Goal: Task Accomplishment & Management: Manage account settings

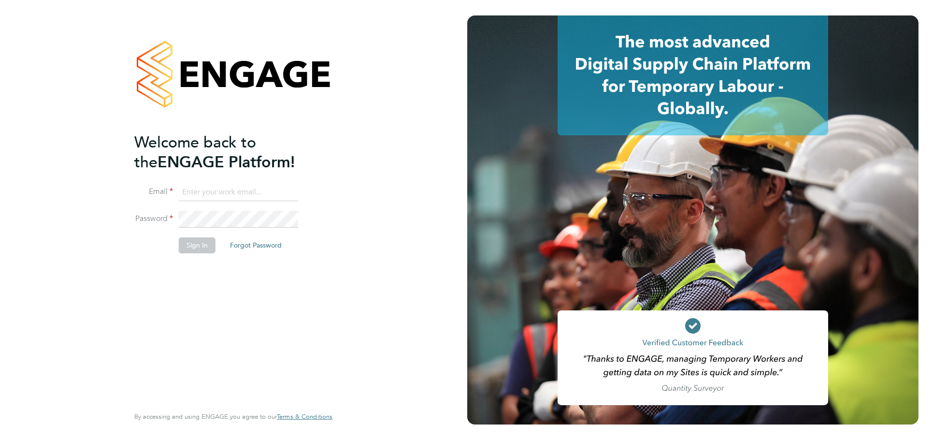
type input "[PERSON_NAME][EMAIL_ADDRESS][DOMAIN_NAME]"
click at [205, 247] on button "Sign In" at bounding box center [197, 244] width 37 height 15
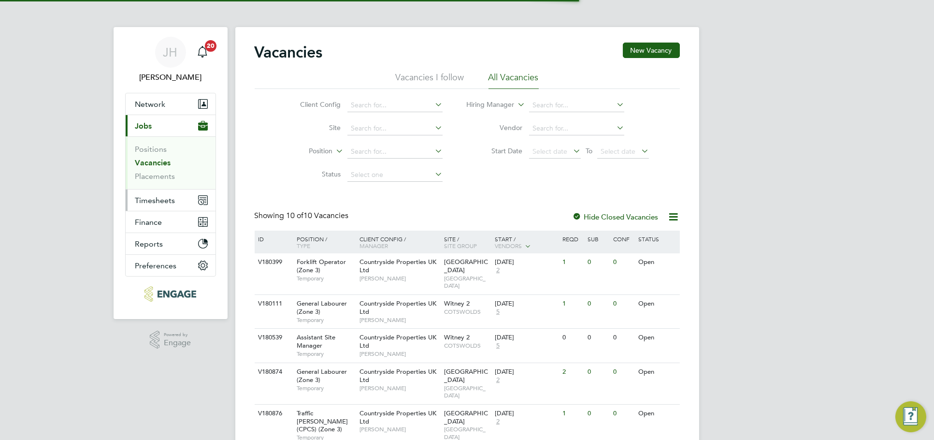
click at [168, 196] on span "Timesheets" at bounding box center [155, 200] width 40 height 9
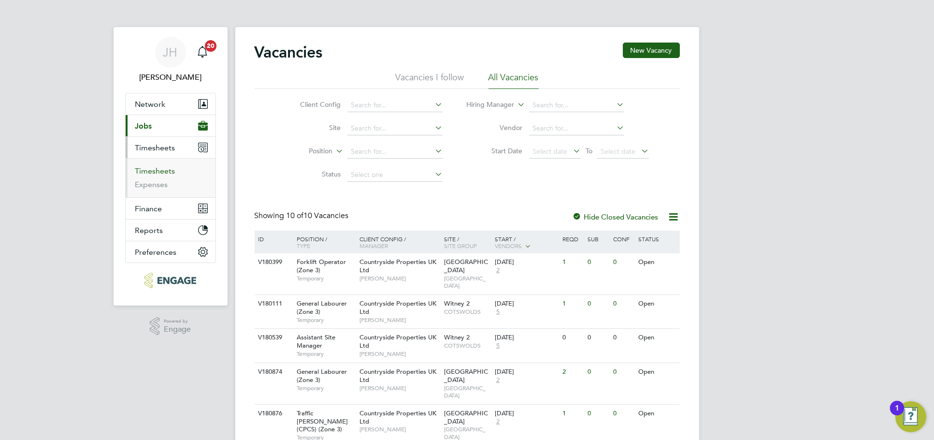
click at [159, 166] on link "Timesheets" at bounding box center [155, 170] width 40 height 9
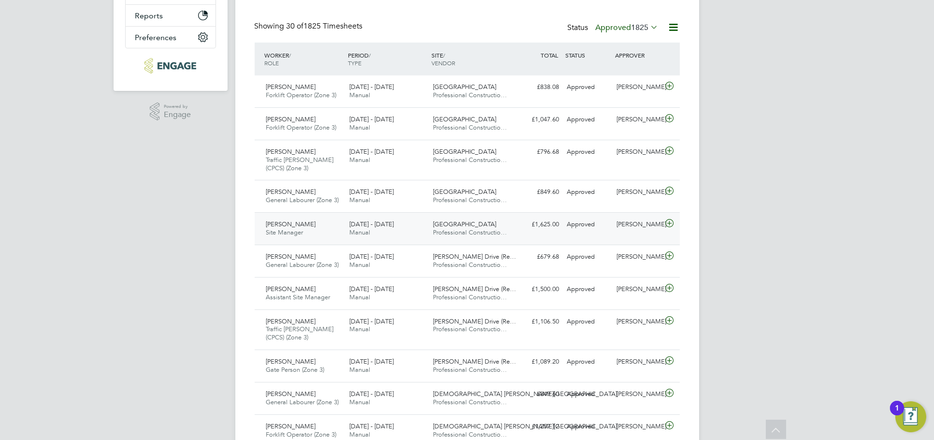
click at [633, 230] on div "Nick O'Shea" at bounding box center [638, 224] width 50 height 16
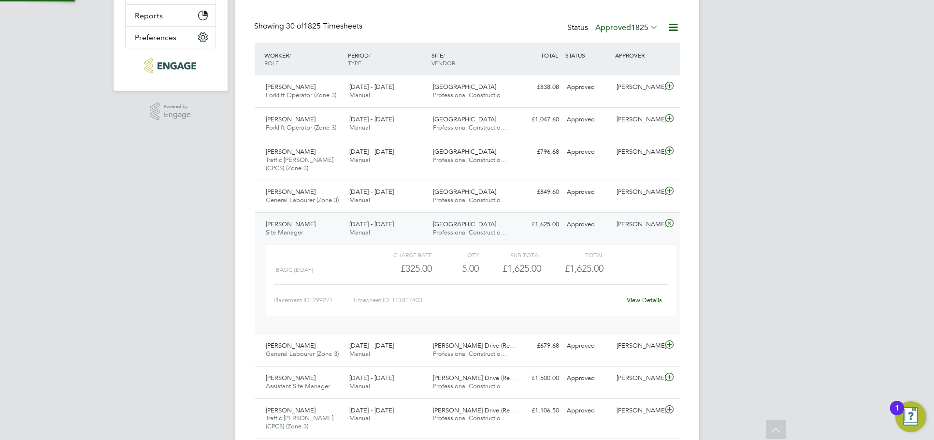
click at [654, 299] on link "View Details" at bounding box center [644, 300] width 35 height 8
click at [627, 199] on div "Nick O'Shea" at bounding box center [638, 192] width 50 height 16
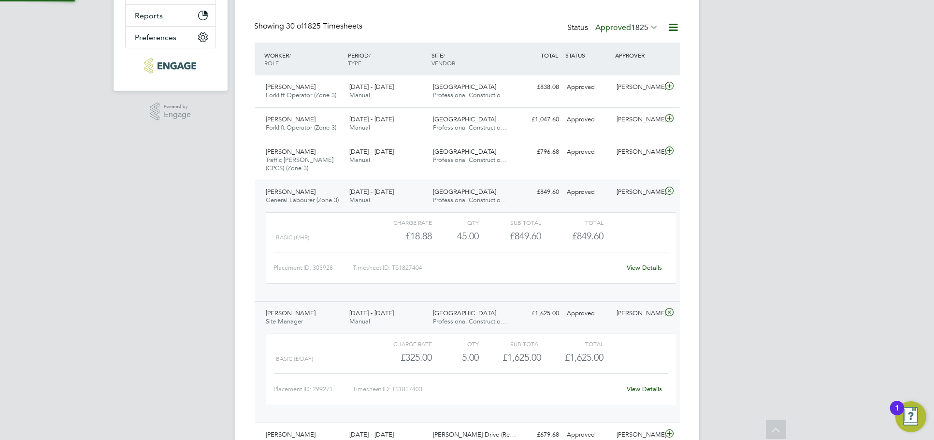
click at [643, 271] on div "View Details" at bounding box center [644, 267] width 47 height 15
click at [642, 261] on div "View Details" at bounding box center [644, 267] width 47 height 15
click at [649, 263] on link "View Details" at bounding box center [644, 267] width 35 height 8
click at [636, 151] on div "Nick O'Shea" at bounding box center [638, 152] width 50 height 16
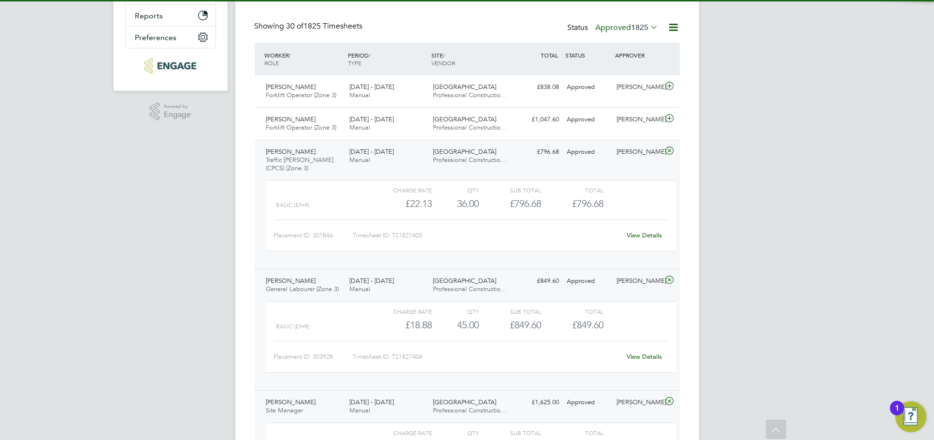
click at [642, 233] on link "View Details" at bounding box center [644, 235] width 35 height 8
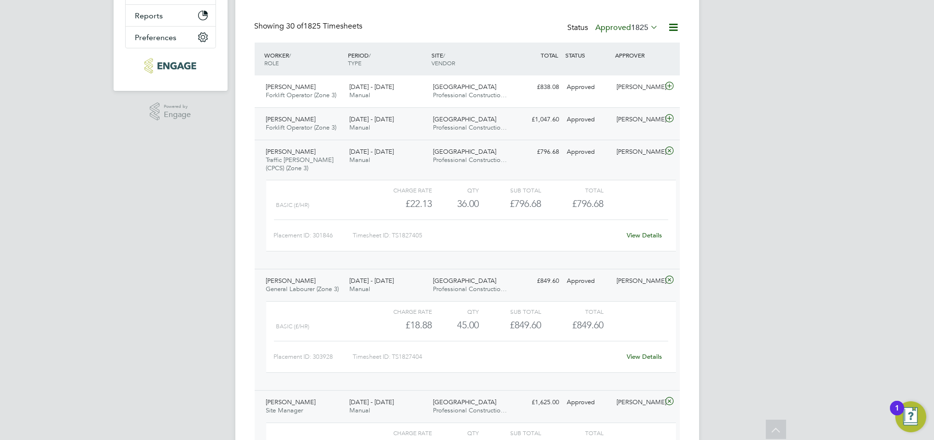
click at [604, 124] on div "Approved" at bounding box center [588, 120] width 50 height 16
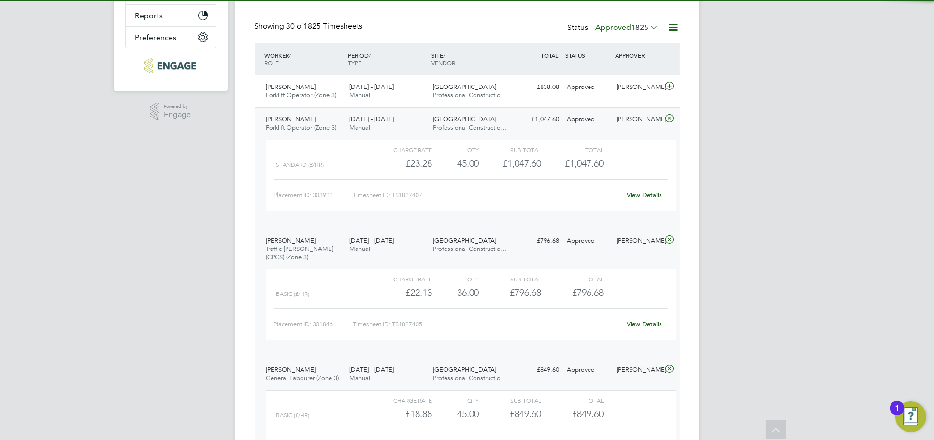
click at [643, 192] on link "View Details" at bounding box center [644, 195] width 35 height 8
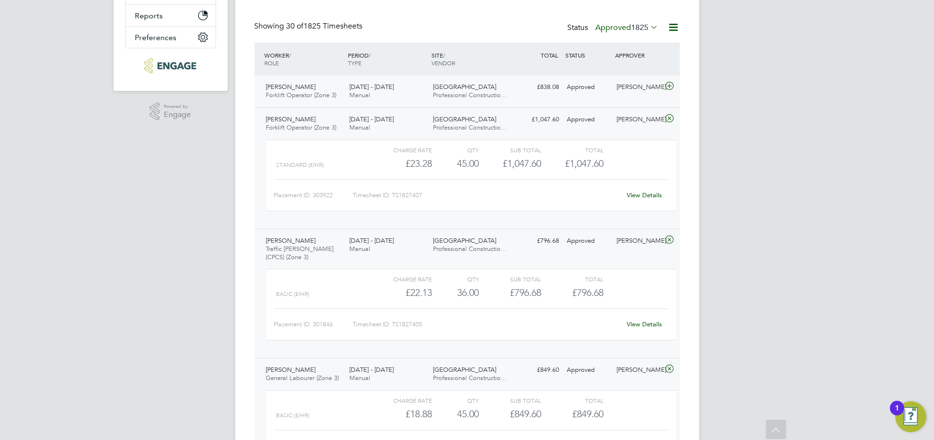
click at [621, 92] on div "[PERSON_NAME]" at bounding box center [638, 87] width 50 height 16
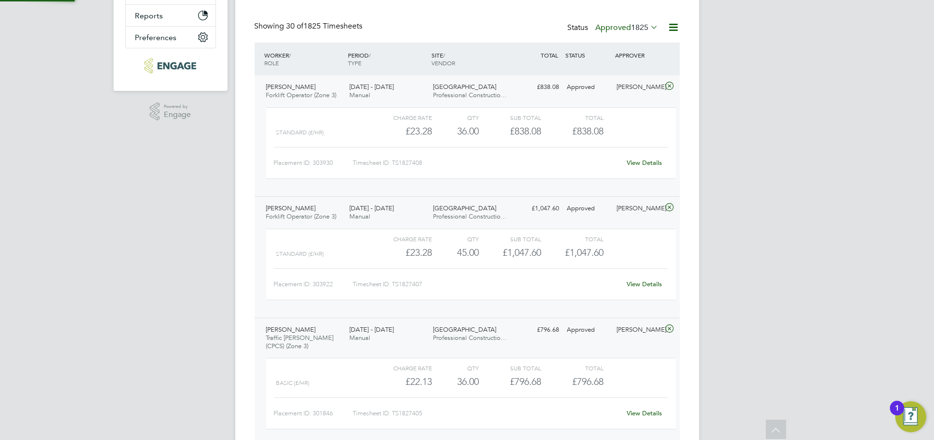
click at [645, 168] on div "View Details" at bounding box center [644, 162] width 47 height 15
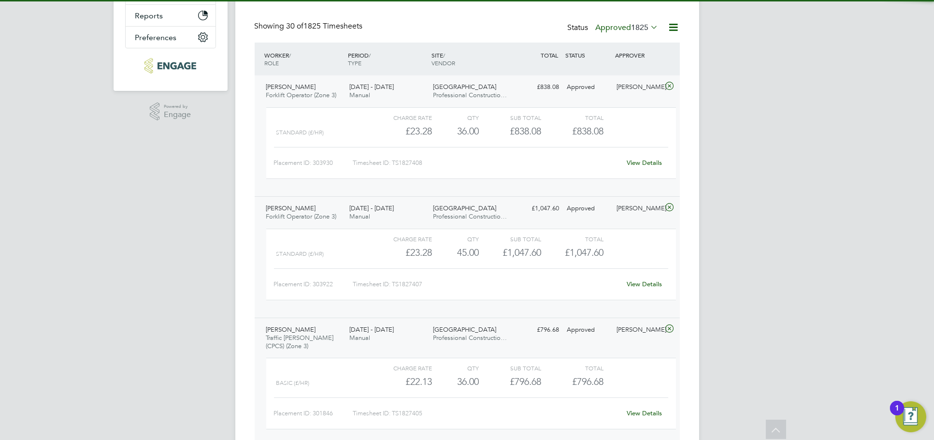
click at [645, 165] on link "View Details" at bounding box center [644, 162] width 35 height 8
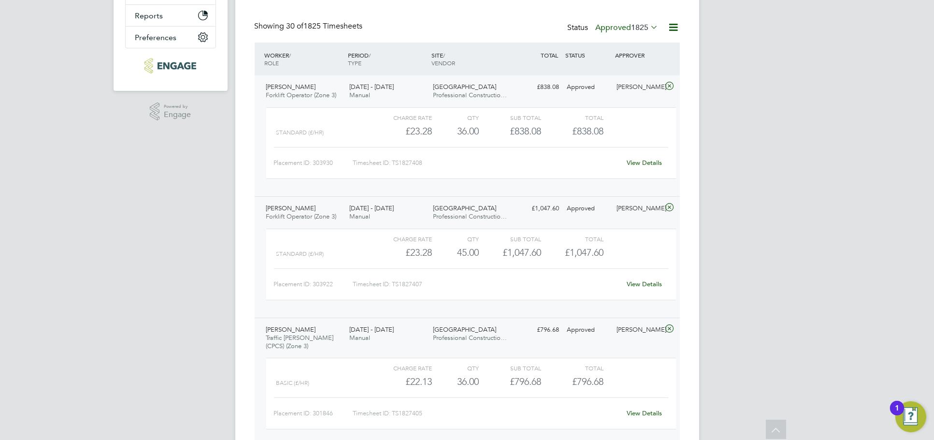
click at [628, 101] on div "Robert Stirling Forklift Operator (Zone 3) 15 - 21 Sep 2025 15 - 21 Sep 2025 Ma…" at bounding box center [467, 135] width 425 height 121
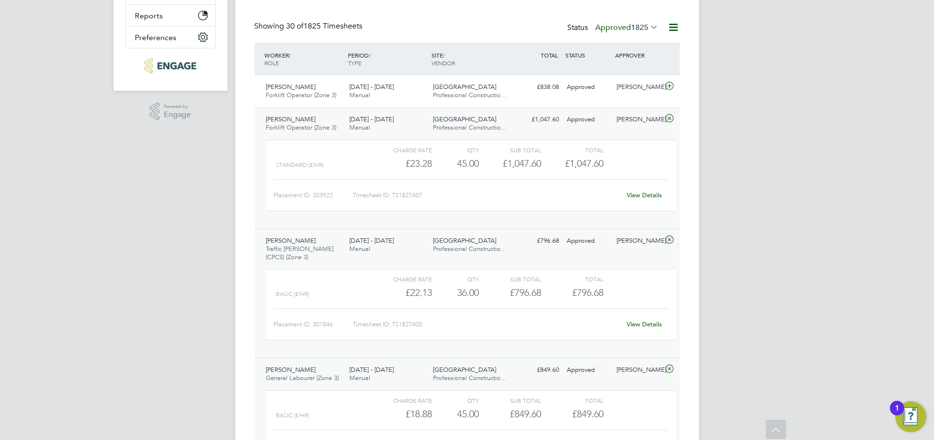
click at [628, 131] on div "Vasile Rogojina Forklift Operator (Zone 3) 15 - 21 Sep 2025 15 - 21 Sep 2025 Ma…" at bounding box center [467, 167] width 425 height 121
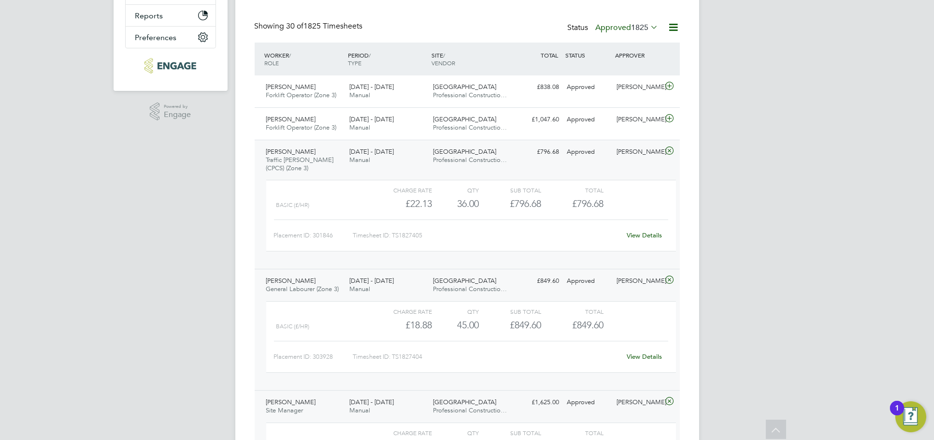
click at [632, 172] on div "Zalan Khan Traffic Marshall (CPCS) (Zone 3) 15 - 21 Sep 2025 15 - 21 Sep 2025 M…" at bounding box center [467, 204] width 425 height 129
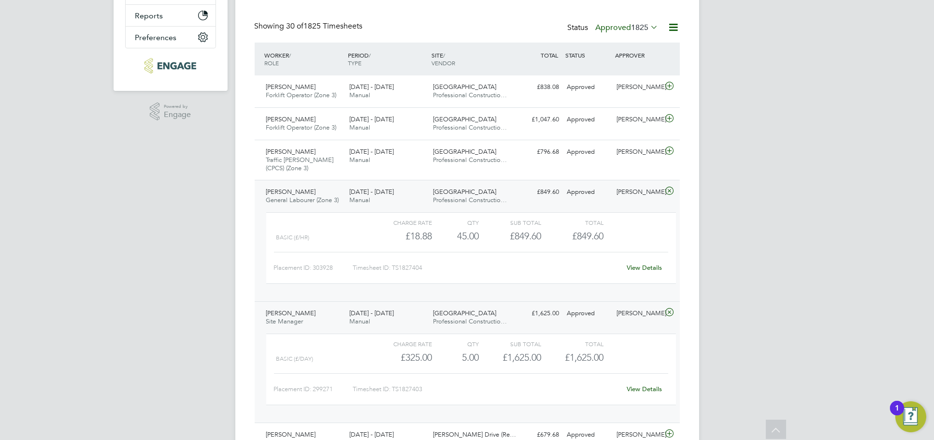
click at [636, 200] on div "Thomas Watkins General Labourer (Zone 3) 15 - 21 Sep 2025 15 - 21 Sep 2025 Manu…" at bounding box center [467, 240] width 425 height 121
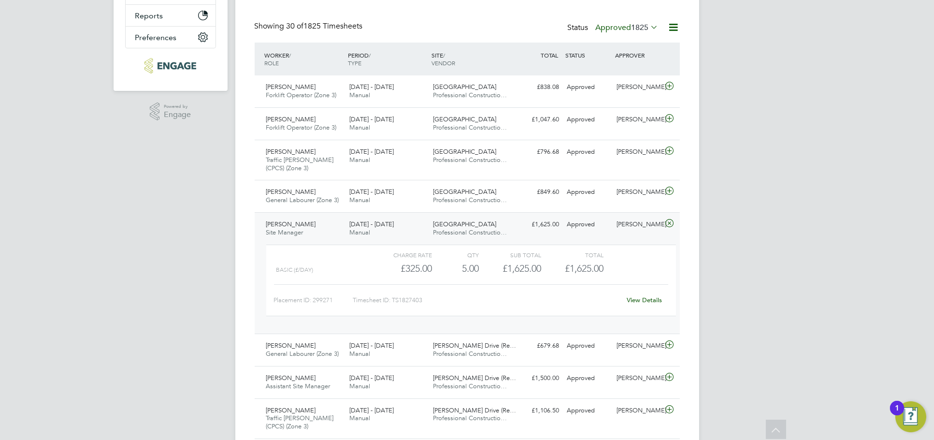
click at [635, 239] on div "Malcolm Russon Site Manager 15 - 21 Sep 2025 15 - 21 Sep 2025 Manual Barton Par…" at bounding box center [467, 272] width 425 height 121
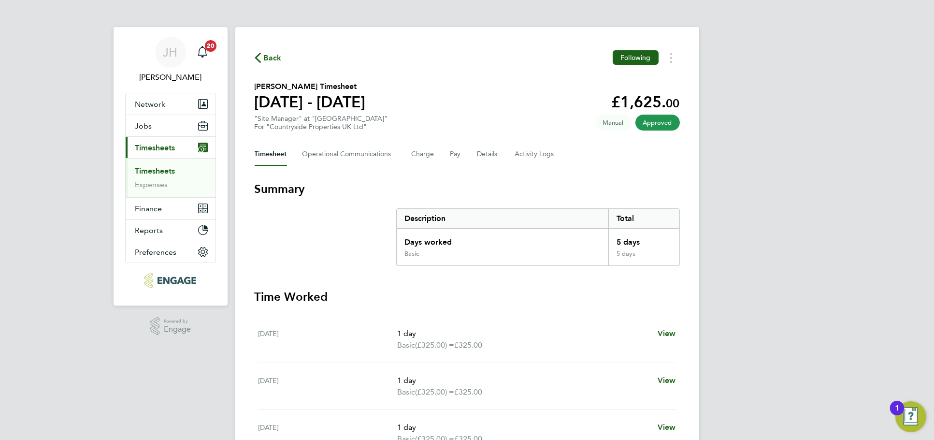
click at [771, 41] on div "JH Jess Hogan Notifications 20 Applications: Network Team Members Businesses Si…" at bounding box center [467, 353] width 934 height 706
click at [775, 54] on div "JH Jess Hogan Notifications 20 Applications: Network Team Members Businesses Si…" at bounding box center [467, 353] width 934 height 706
click at [755, 63] on div "JH Jess Hogan Notifications 20 Applications: Network Team Members Businesses Si…" at bounding box center [467, 353] width 934 height 706
click at [665, 63] on button "Timesheets Menu" at bounding box center [670, 57] width 17 height 15
click at [637, 81] on link "Download timesheet" at bounding box center [622, 79] width 116 height 19
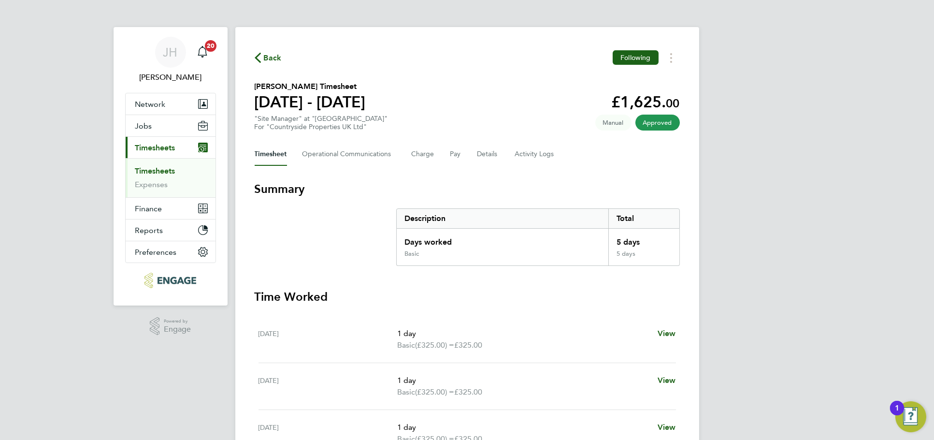
click at [780, 271] on div "JH Jess Hogan Notifications 20 Applications: Network Team Members Businesses Si…" at bounding box center [467, 353] width 934 height 706
click at [665, 65] on button "Timesheets Menu" at bounding box center [670, 57] width 17 height 15
click at [646, 77] on link "Download timesheet" at bounding box center [622, 79] width 116 height 19
drag, startPoint x: 675, startPoint y: 53, endPoint x: 664, endPoint y: 63, distance: 15.0
click at [675, 53] on button "Timesheets Menu" at bounding box center [670, 57] width 17 height 15
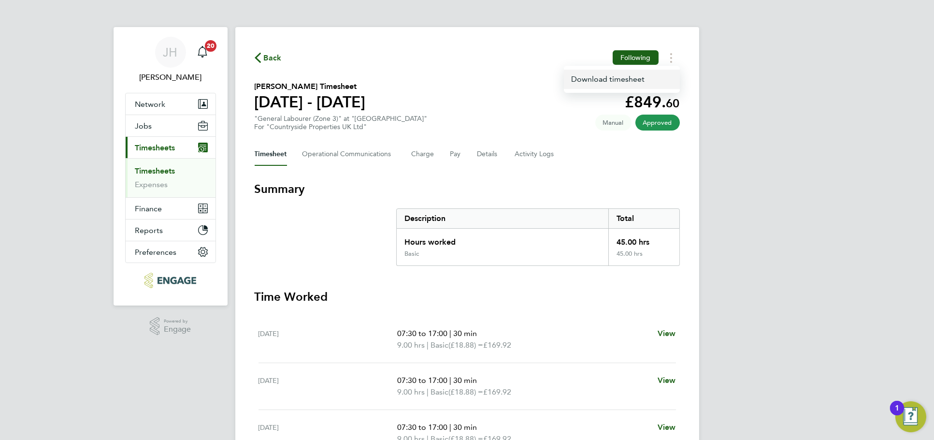
click at [641, 76] on link "Download timesheet" at bounding box center [622, 79] width 116 height 19
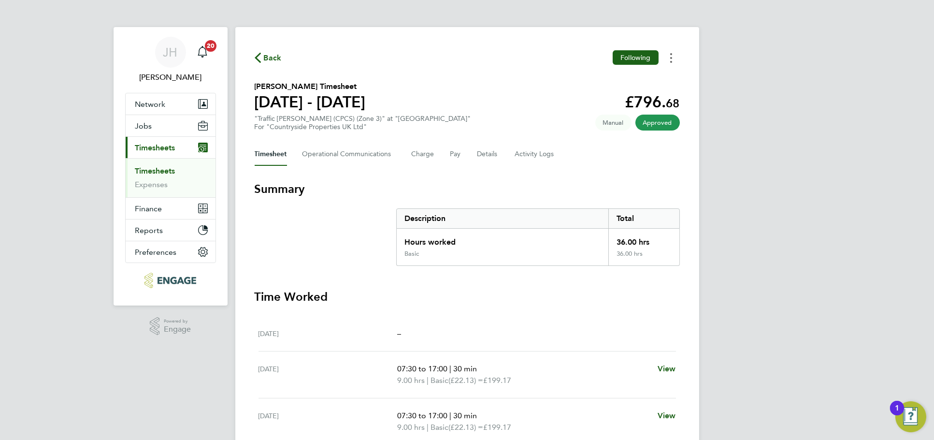
click at [671, 54] on button "Timesheets Menu" at bounding box center [670, 57] width 17 height 15
click at [646, 76] on link "Download timesheet" at bounding box center [622, 79] width 116 height 19
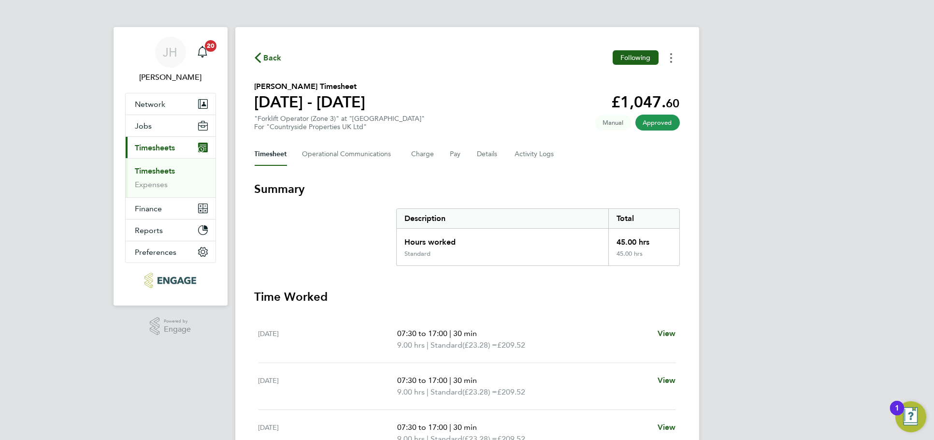
click at [665, 56] on button "Timesheets Menu" at bounding box center [670, 57] width 17 height 15
click at [639, 73] on link "Download timesheet" at bounding box center [622, 79] width 116 height 19
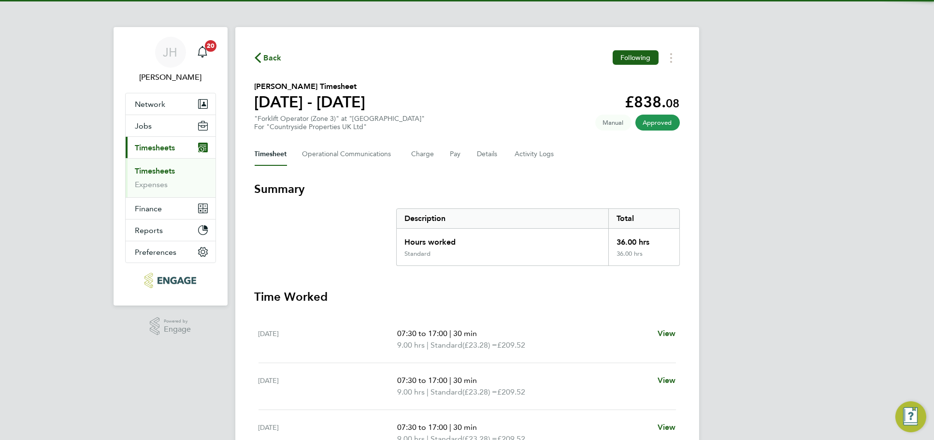
click at [670, 68] on div "Back Following [PERSON_NAME] Timesheet [DATE] - [DATE] £838. 08 "Forklift Opera…" at bounding box center [467, 335] width 464 height 616
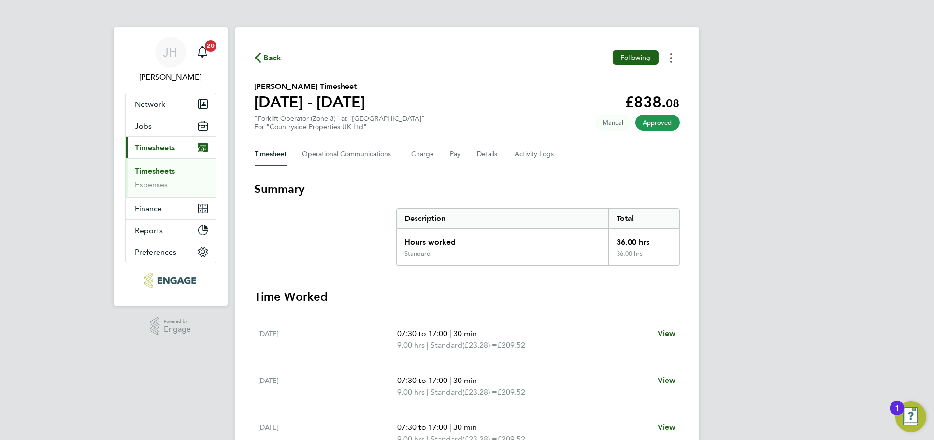
click at [674, 62] on button "Timesheets Menu" at bounding box center [670, 57] width 17 height 15
click at [643, 80] on link "Download timesheet" at bounding box center [622, 79] width 116 height 19
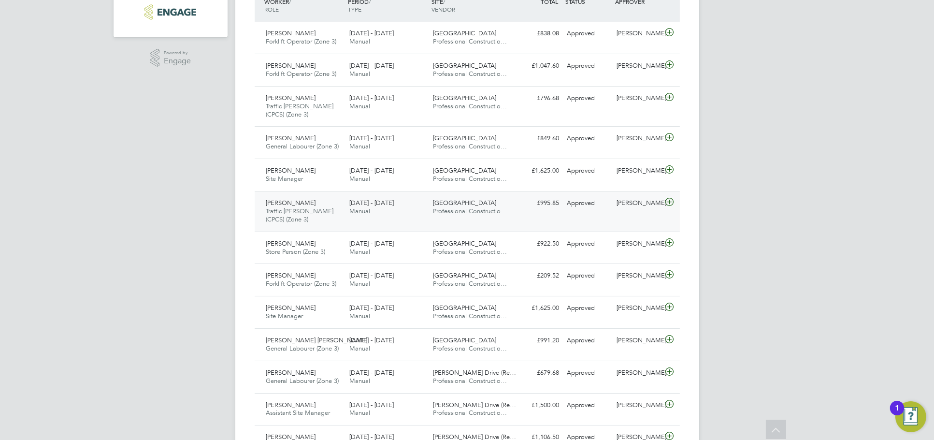
click at [627, 204] on div "[PERSON_NAME]" at bounding box center [638, 203] width 50 height 16
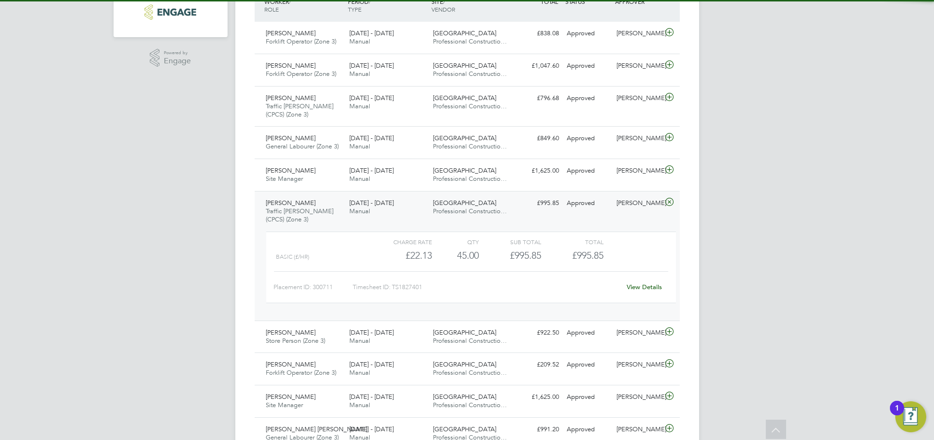
click at [645, 284] on link "View Details" at bounding box center [644, 287] width 35 height 8
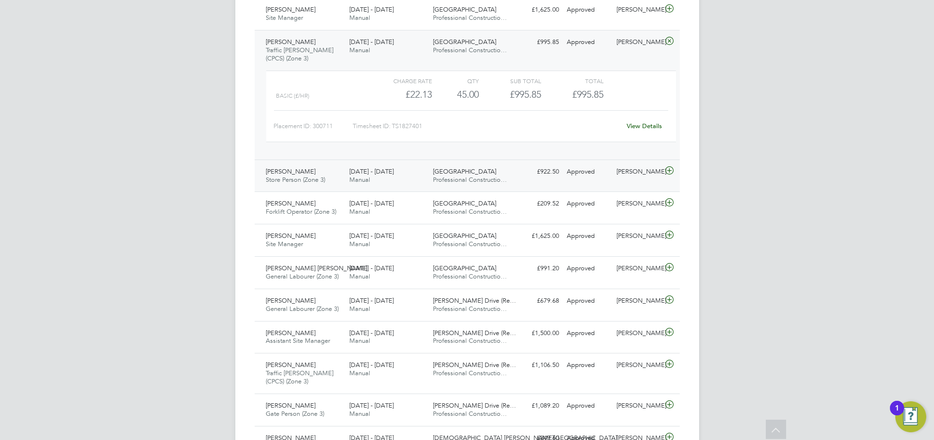
click at [635, 174] on div "[PERSON_NAME]" at bounding box center [638, 172] width 50 height 16
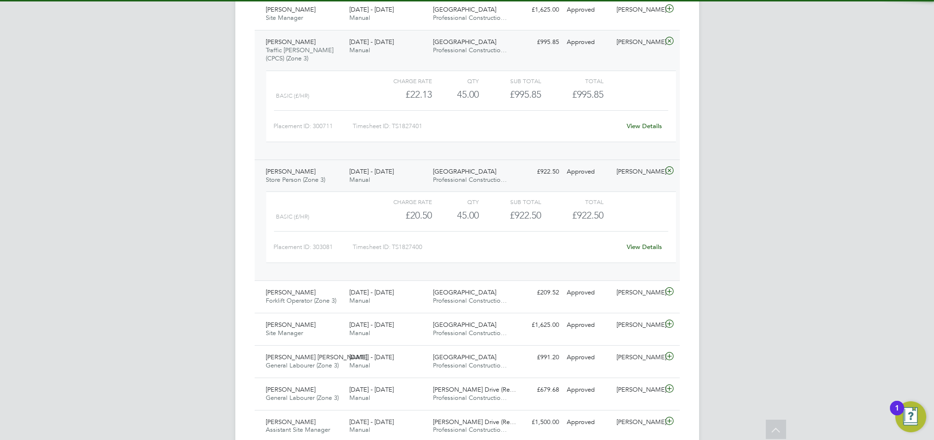
click at [636, 243] on link "View Details" at bounding box center [644, 247] width 35 height 8
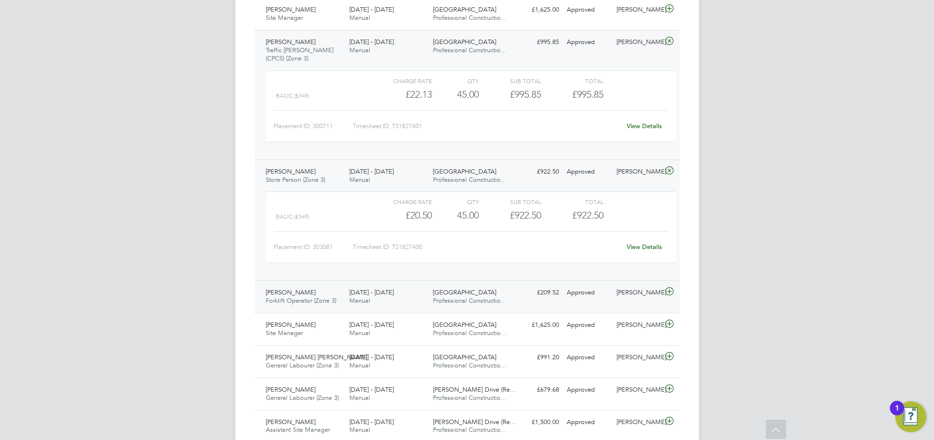
click at [629, 301] on div "[PERSON_NAME] Forklift Operator (Zone 3) [DATE] - [DATE] [DATE] - [DATE] Manual…" at bounding box center [467, 296] width 425 height 32
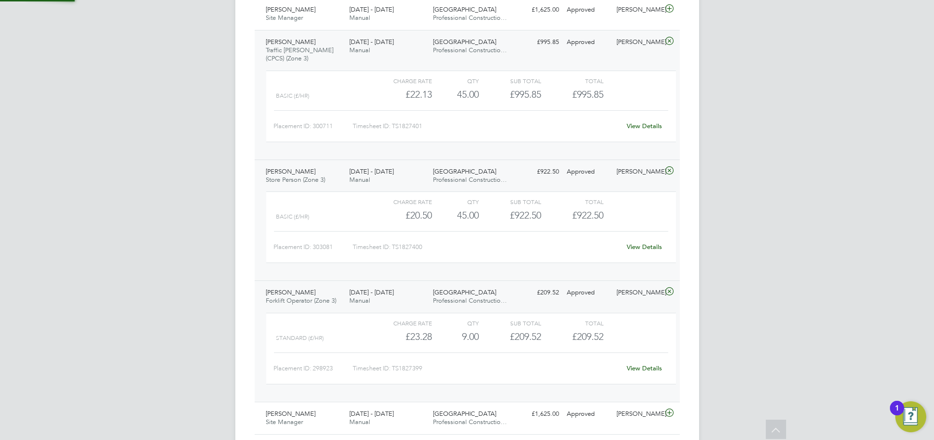
click at [650, 370] on link "View Details" at bounding box center [644, 368] width 35 height 8
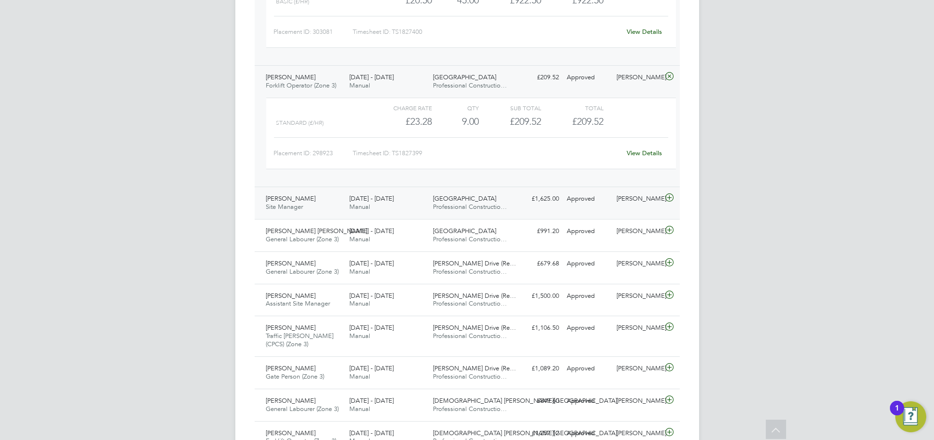
click at [639, 204] on div "[PERSON_NAME]" at bounding box center [638, 199] width 50 height 16
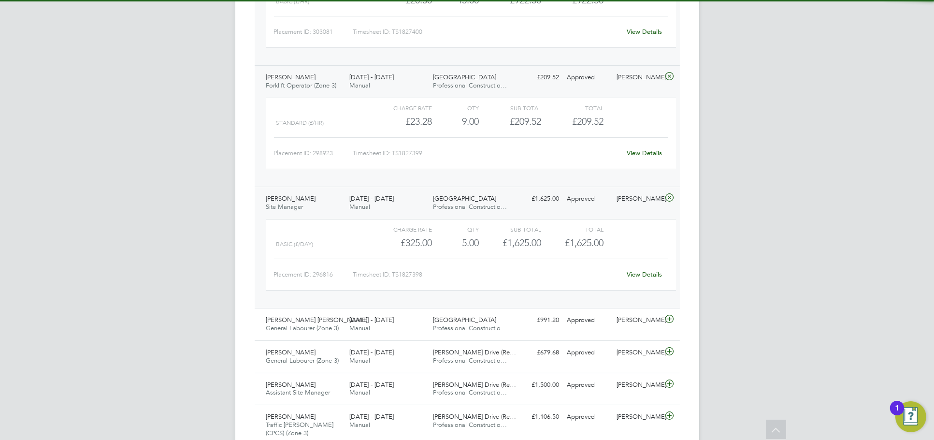
click at [644, 272] on link "View Details" at bounding box center [644, 274] width 35 height 8
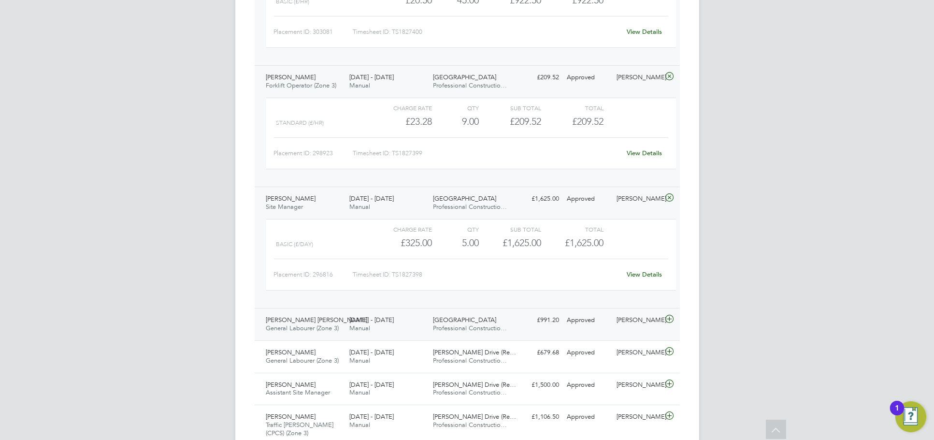
click at [632, 323] on div "[PERSON_NAME]" at bounding box center [638, 320] width 50 height 16
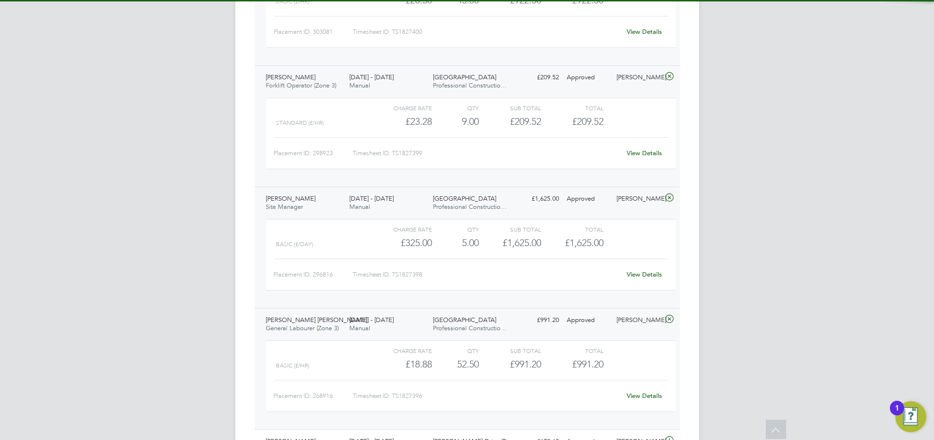
click at [657, 398] on link "View Details" at bounding box center [644, 395] width 35 height 8
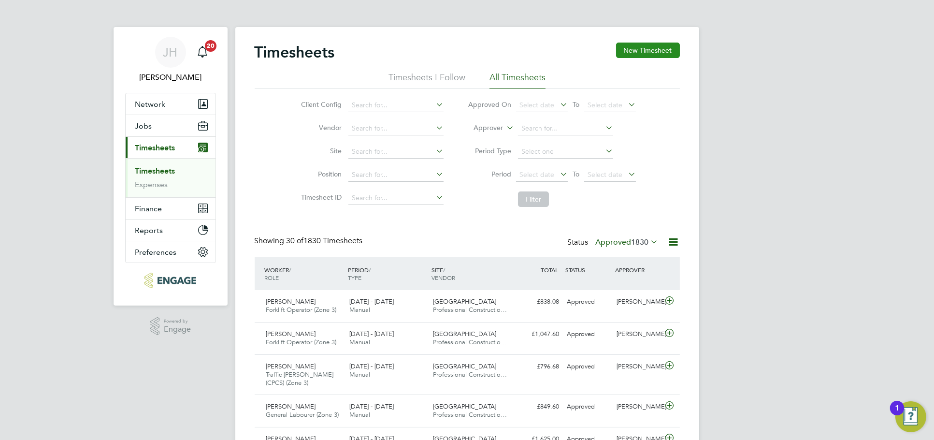
click at [648, 51] on button "New Timesheet" at bounding box center [648, 50] width 64 height 15
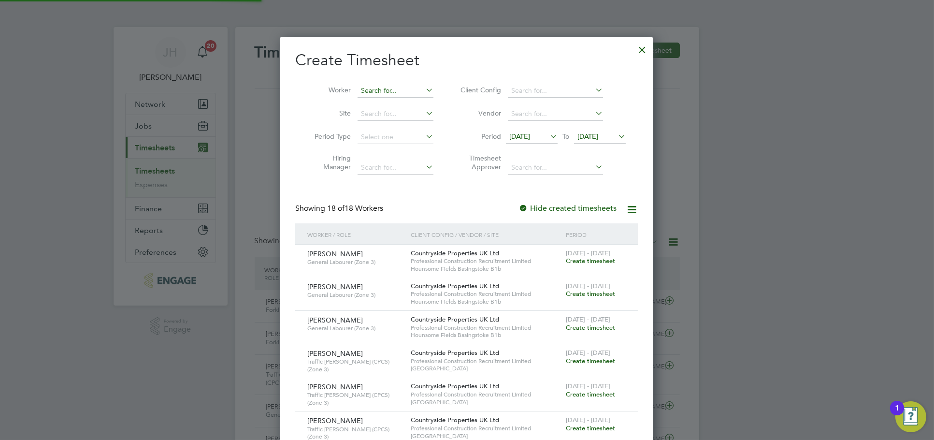
scroll to position [1090, 374]
click at [381, 86] on input at bounding box center [395, 91] width 76 height 14
click at [392, 113] on li "Felipe Nieto" at bounding box center [416, 116] width 119 height 13
type input "Felipe Nieto"
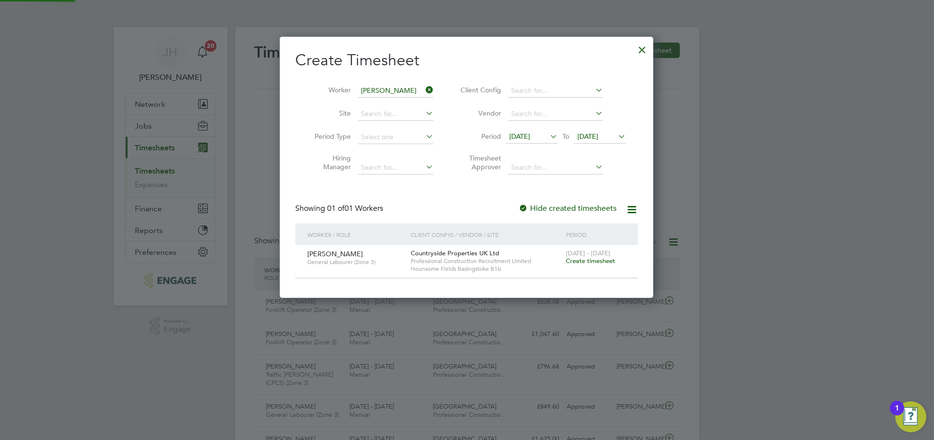
scroll to position [260, 374]
click at [583, 259] on span "Create timesheet" at bounding box center [590, 261] width 49 height 8
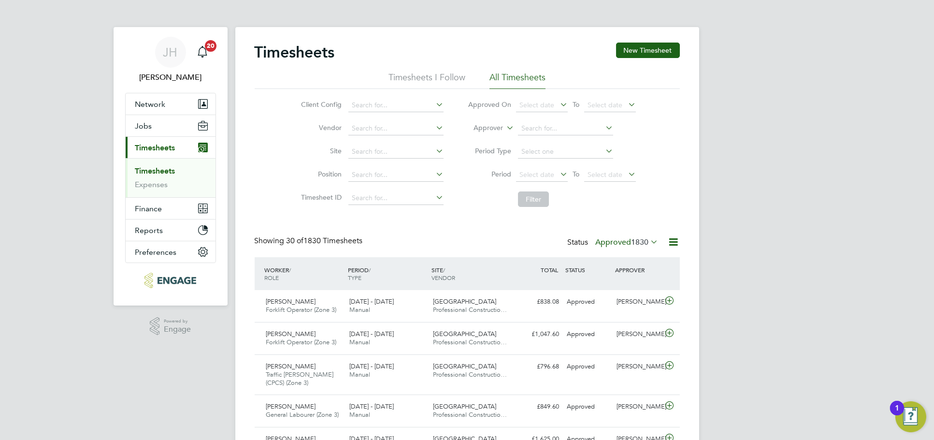
scroll to position [33, 84]
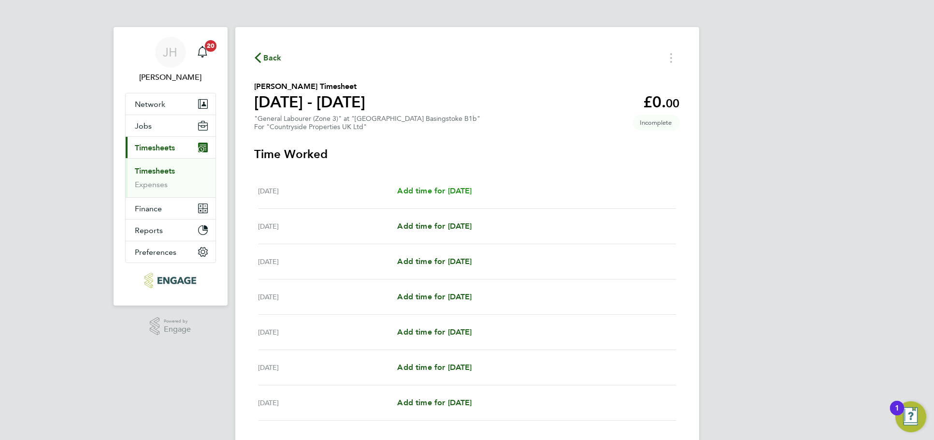
click at [435, 187] on span "Add time for Mon 15 Sep" at bounding box center [434, 190] width 74 height 9
select select "30"
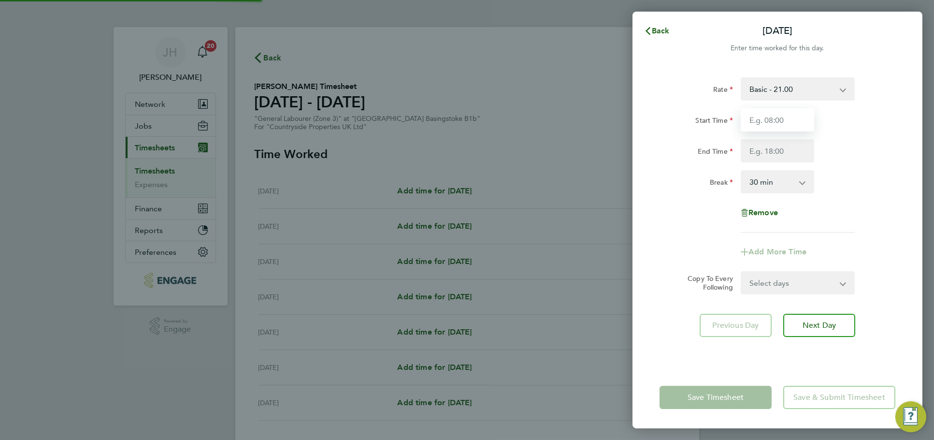
click at [773, 114] on input "Start Time" at bounding box center [777, 119] width 73 height 23
type input "07:30"
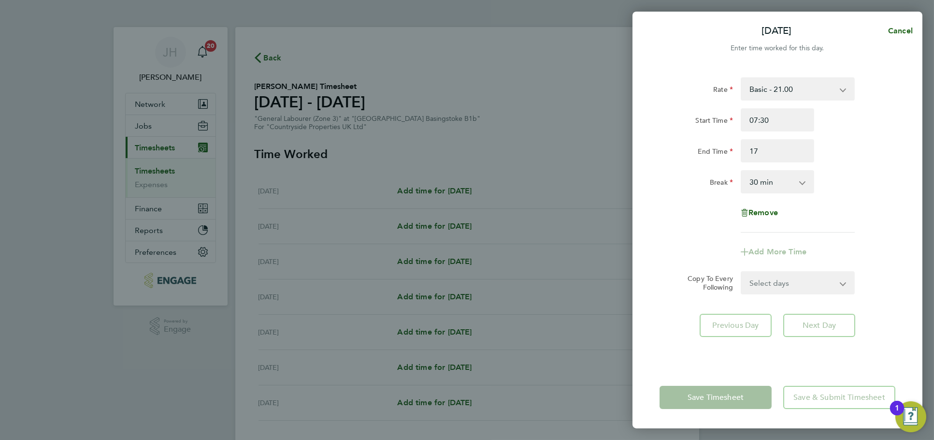
type input "17:00"
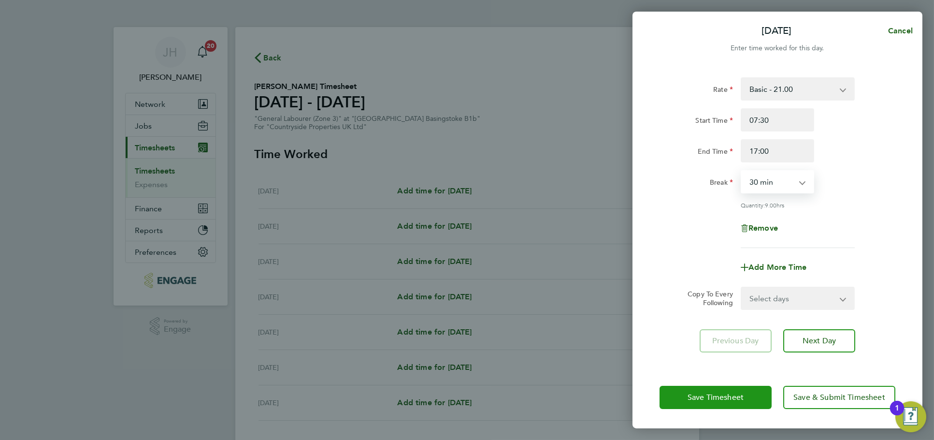
click at [742, 395] on span "Save Timesheet" at bounding box center [715, 397] width 56 height 10
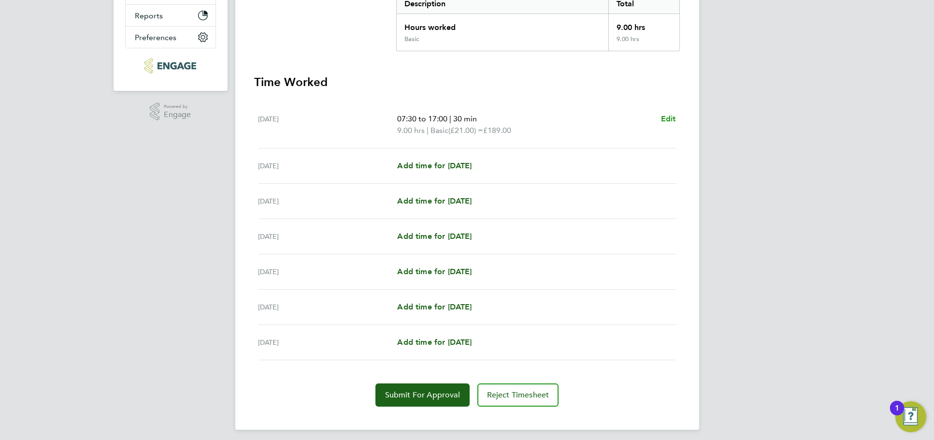
click at [672, 114] on span "Edit" at bounding box center [668, 118] width 15 height 9
select select "30"
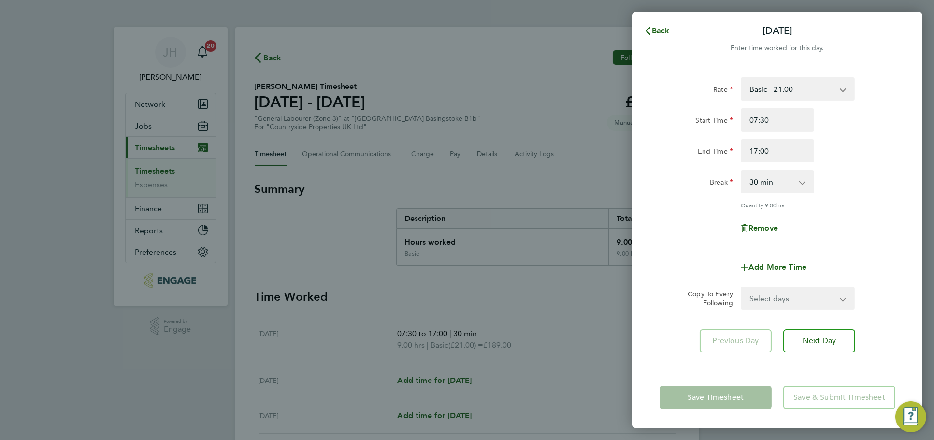
click at [776, 298] on select "Select days Day Weekday (Mon-Fri) Weekend (Sat-Sun) Tuesday Wednesday Thursday …" at bounding box center [792, 297] width 101 height 21
select select "WEEKDAY"
click at [742, 287] on select "Select days Day Weekday (Mon-Fri) Weekend (Sat-Sun) Tuesday Wednesday Thursday …" at bounding box center [792, 297] width 101 height 21
select select "2025-09-21"
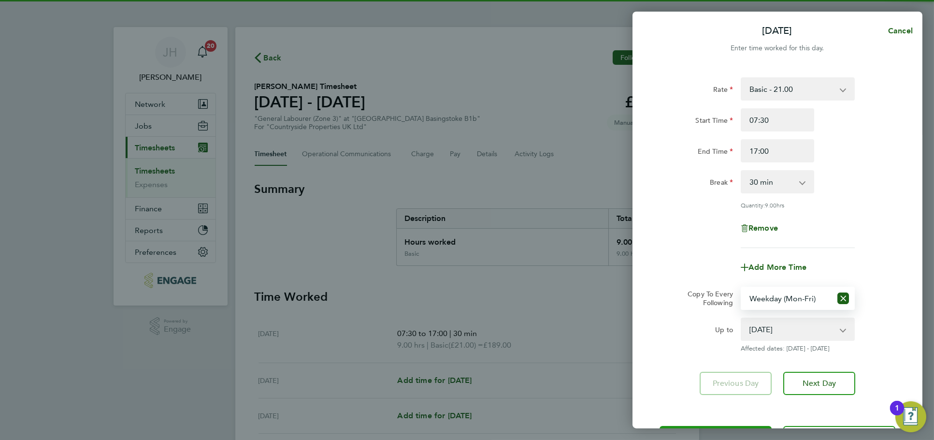
click at [710, 426] on button "Save Timesheet" at bounding box center [715, 437] width 112 height 23
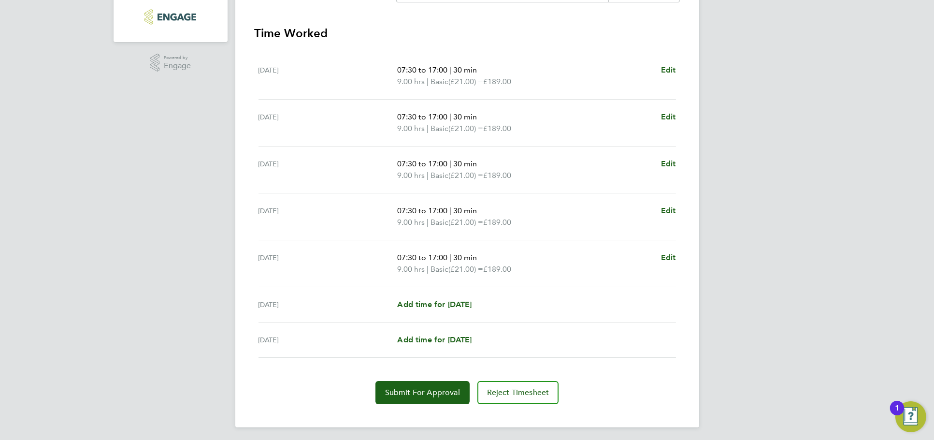
click at [452, 294] on div "Sat 20 Sep Add time for Sat 20 Sep Add time for Sat 20 Sep" at bounding box center [466, 304] width 417 height 35
click at [452, 300] on span "Add time for Sat 20 Sep" at bounding box center [434, 304] width 74 height 9
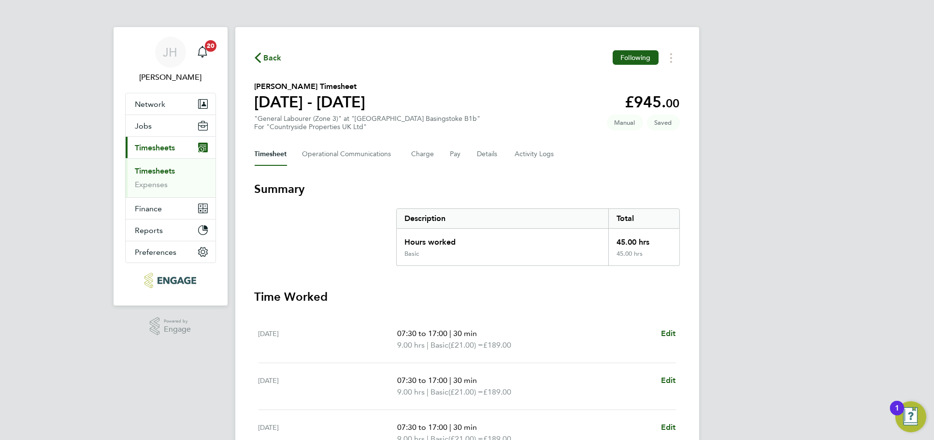
select select "30"
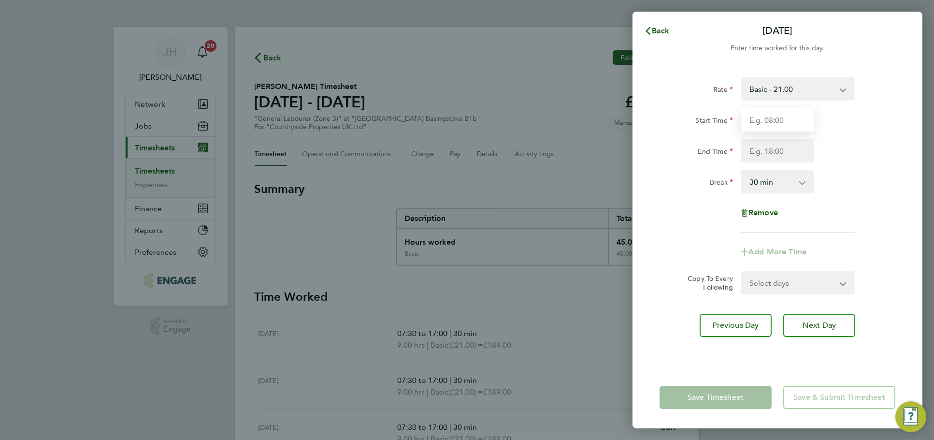
click at [787, 118] on input "Start Time" at bounding box center [777, 119] width 73 height 23
type input "07:30"
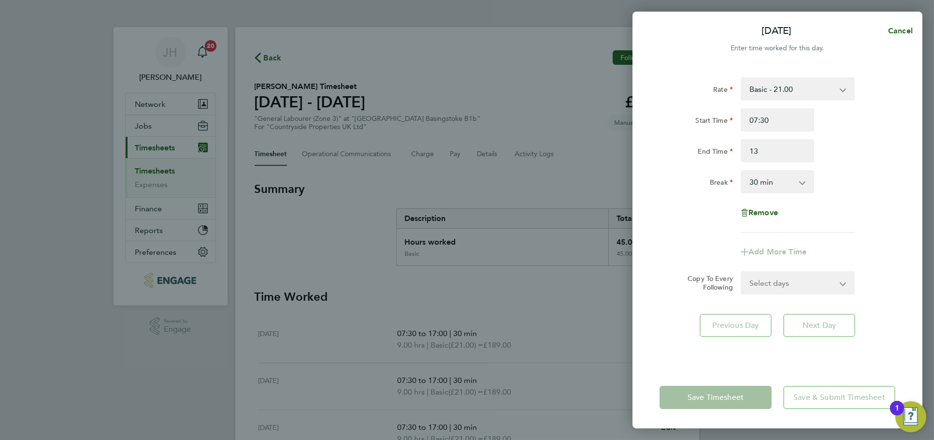
type input "13:00"
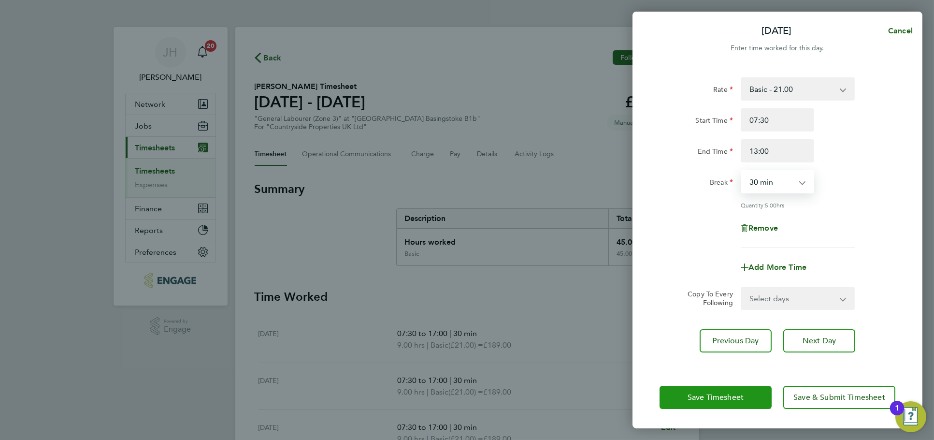
click at [729, 391] on button "Save Timesheet" at bounding box center [715, 396] width 112 height 23
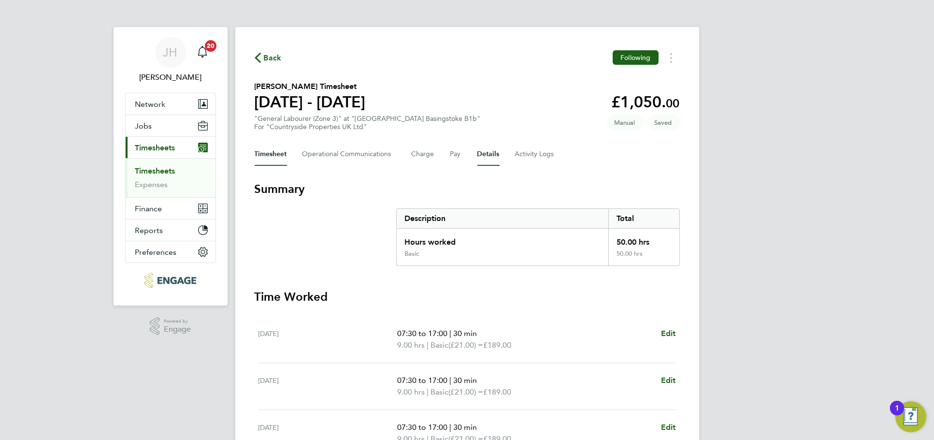
click at [481, 147] on button "Details" at bounding box center [488, 154] width 22 height 23
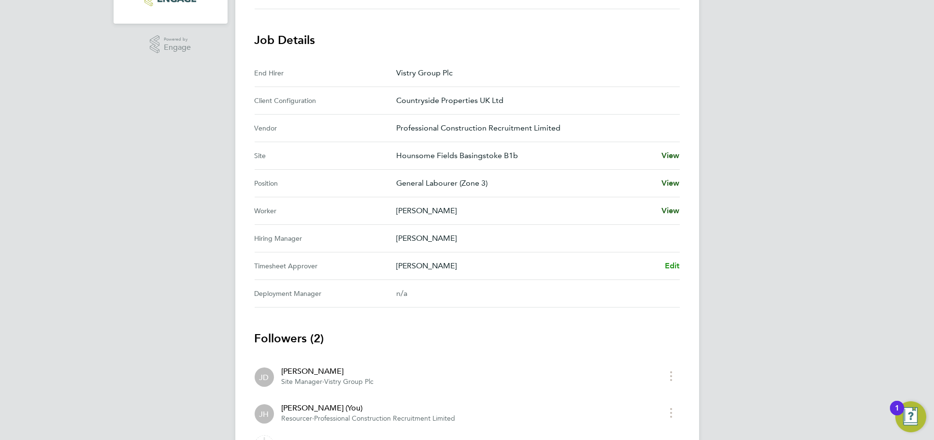
click at [671, 261] on span "Edit" at bounding box center [672, 265] width 15 height 9
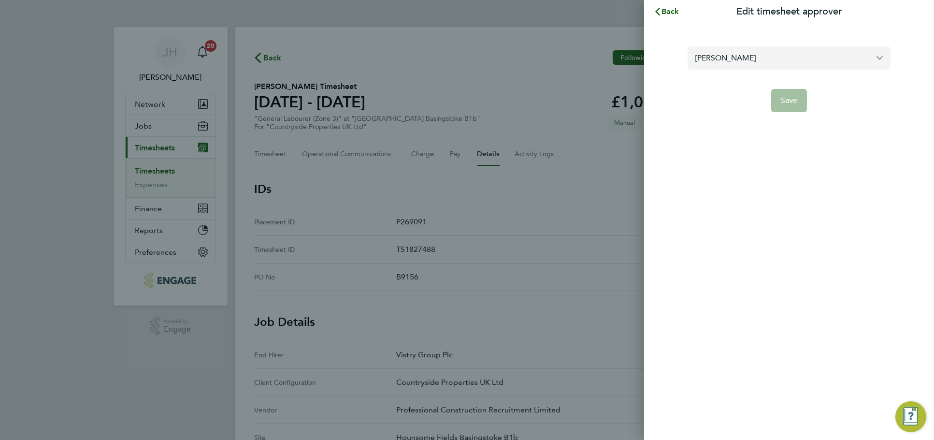
click at [799, 50] on input "Josh Dillon" at bounding box center [788, 57] width 203 height 23
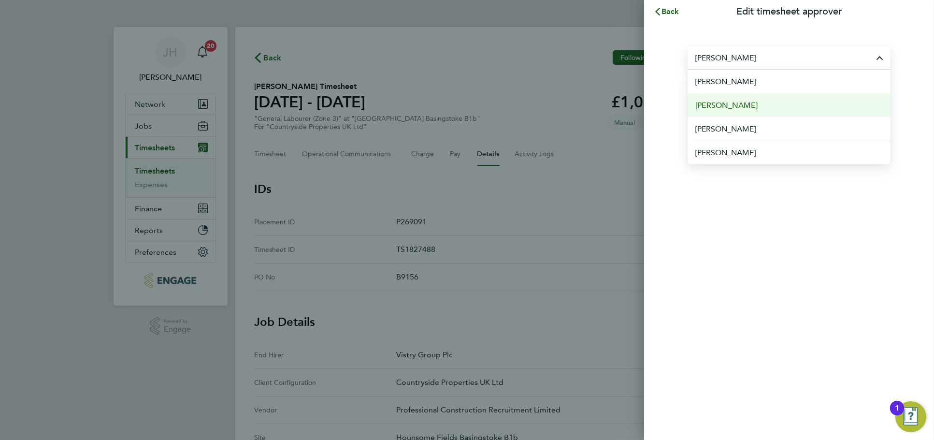
click at [753, 109] on li "Joel Hanby" at bounding box center [788, 105] width 203 height 24
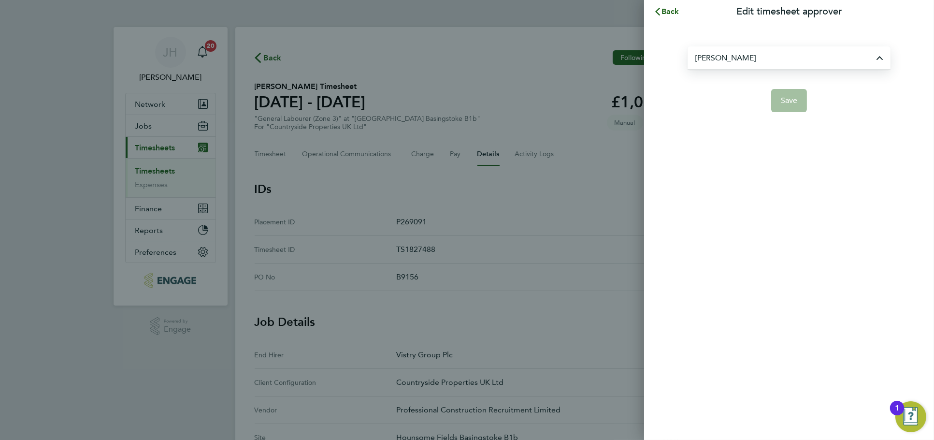
type input "Joel Hanby"
click at [775, 93] on button "Save" at bounding box center [789, 100] width 36 height 23
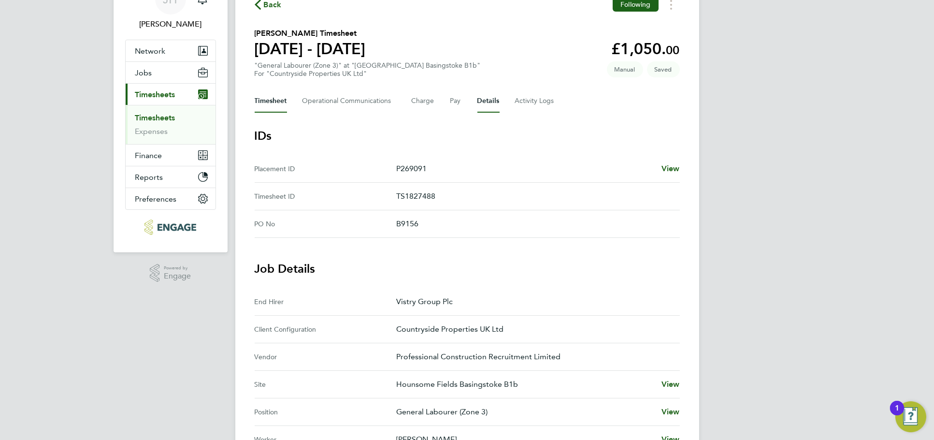
click at [276, 97] on button "Timesheet" at bounding box center [271, 100] width 32 height 23
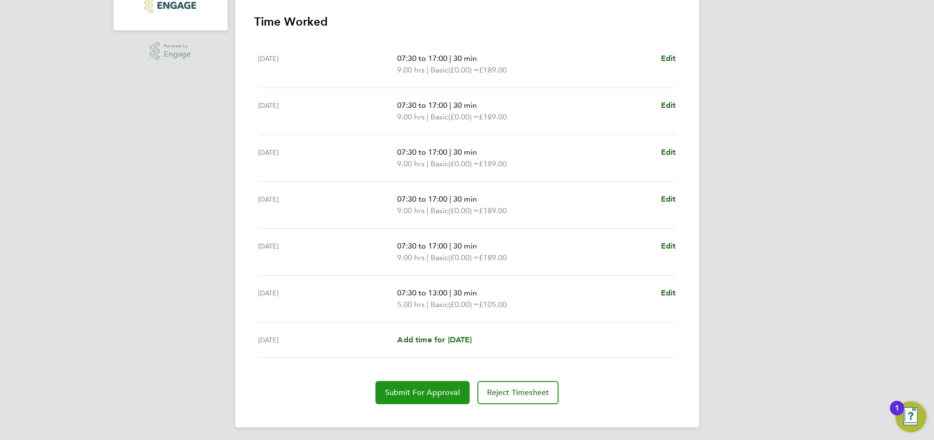
click at [417, 391] on span "Submit For Approval" at bounding box center [422, 392] width 75 height 10
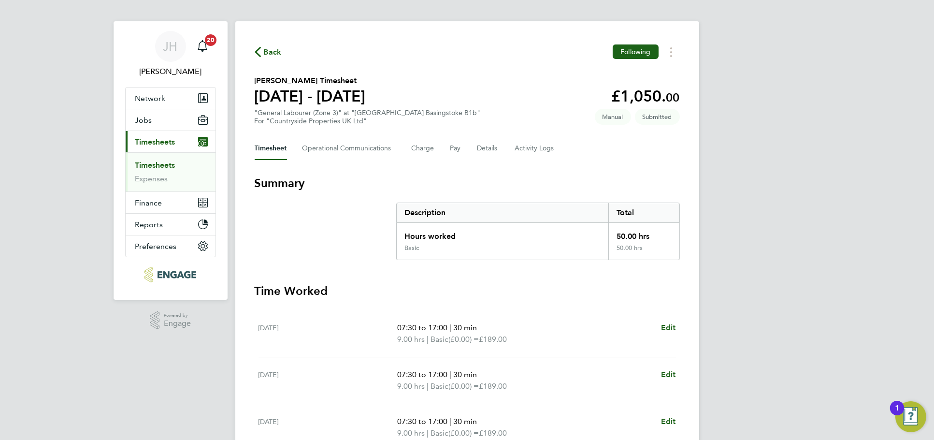
click at [276, 57] on span "Back" at bounding box center [273, 52] width 18 height 12
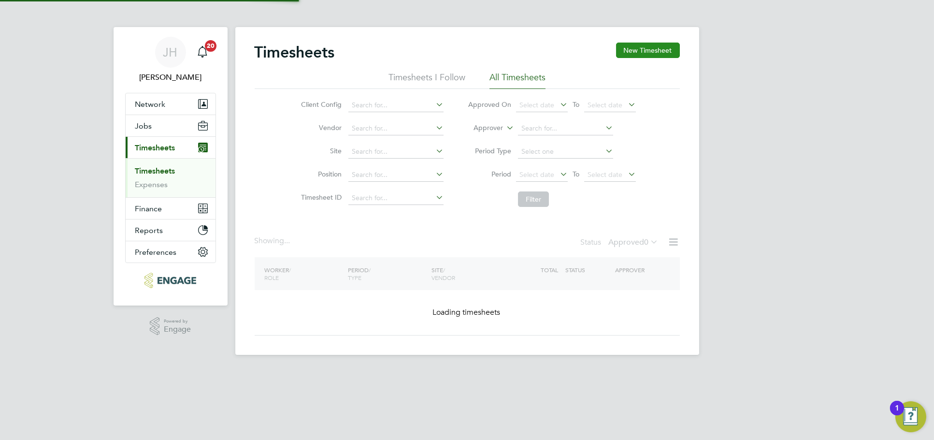
click at [642, 49] on button "New Timesheet" at bounding box center [648, 50] width 64 height 15
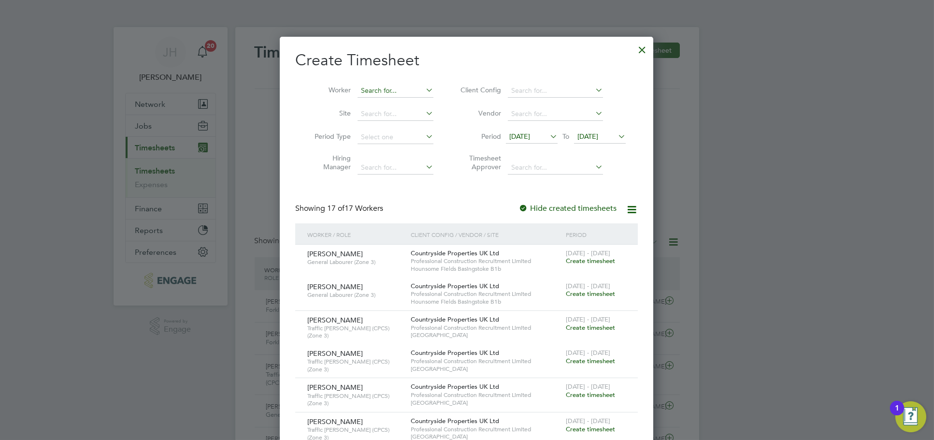
click at [399, 89] on input at bounding box center [395, 91] width 76 height 14
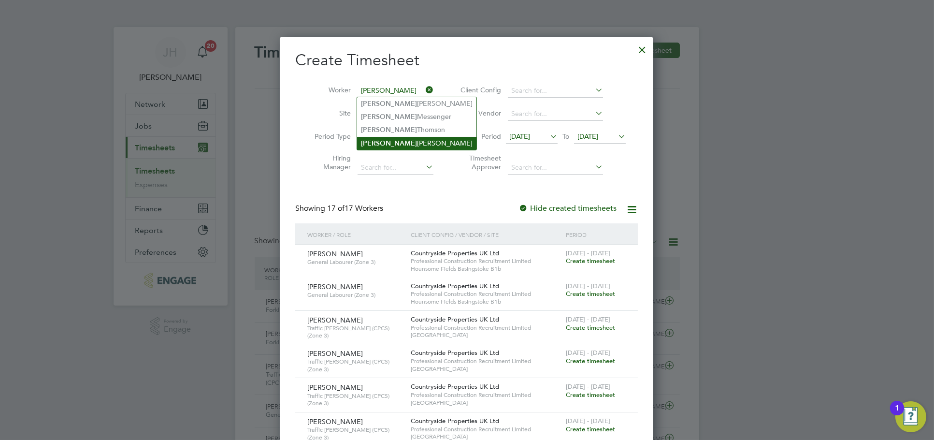
click at [405, 147] on li "James Ralph" at bounding box center [416, 143] width 119 height 13
type input "James Ralph"
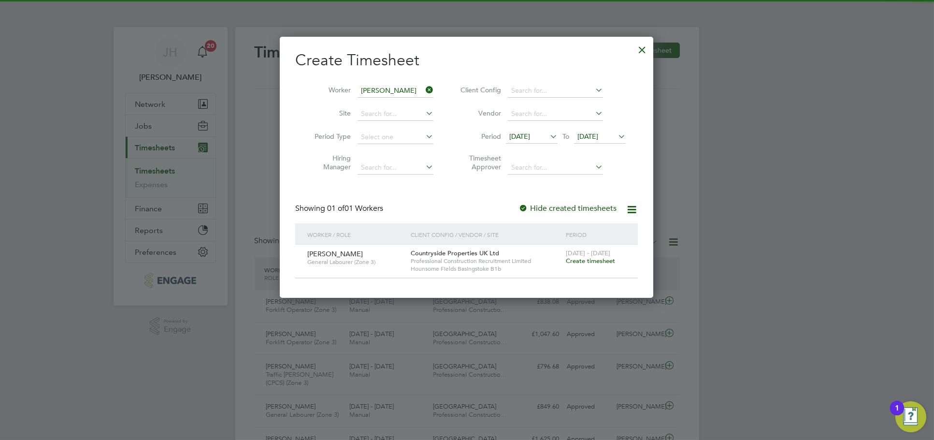
click at [590, 254] on span "15 - 21 Sep 2025" at bounding box center [588, 253] width 44 height 8
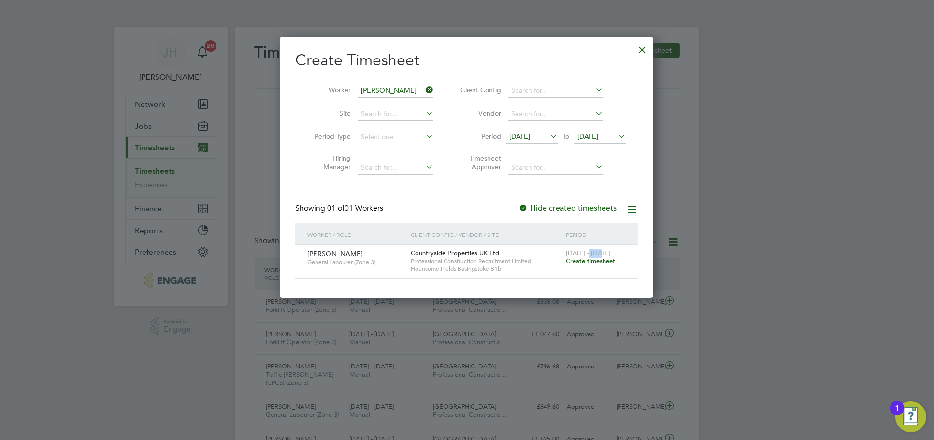
click at [589, 255] on span "15 - 21 Sep 2025" at bounding box center [588, 253] width 44 height 8
click at [588, 257] on span "Create timesheet" at bounding box center [590, 261] width 49 height 8
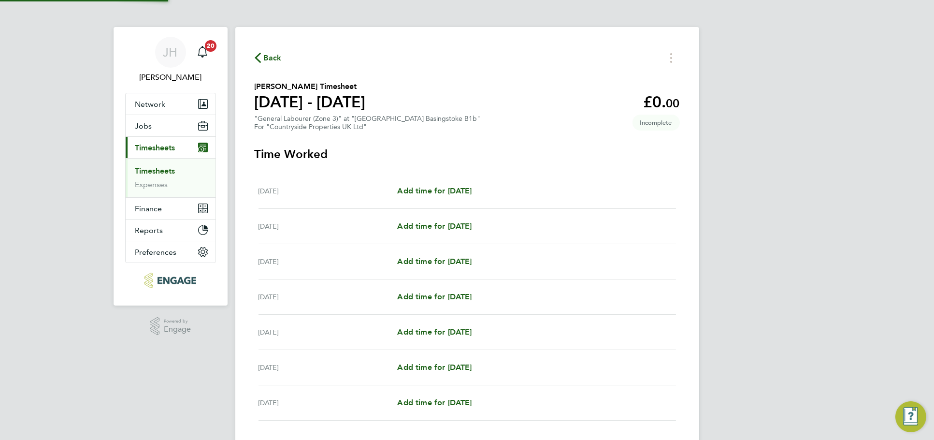
click at [449, 181] on div "Mon 15 Sep Add time for Mon 15 Sep Add time for Mon 15 Sep" at bounding box center [466, 190] width 417 height 35
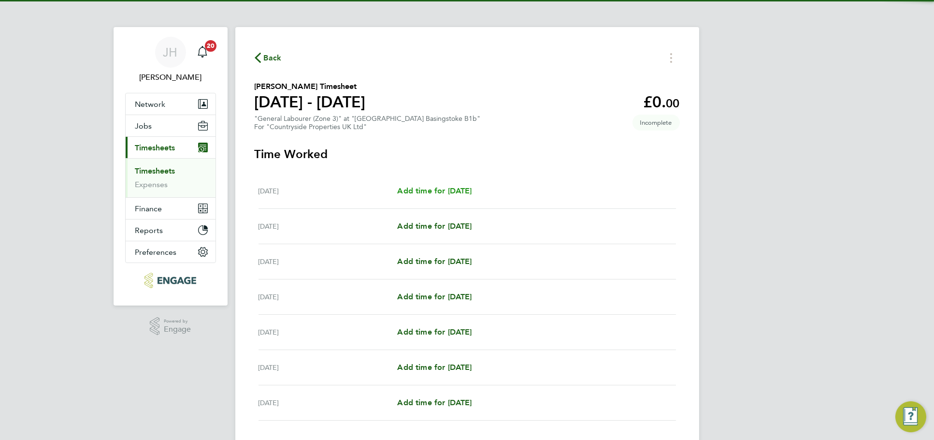
click at [456, 186] on span "Add time for Mon 15 Sep" at bounding box center [434, 190] width 74 height 9
select select "30"
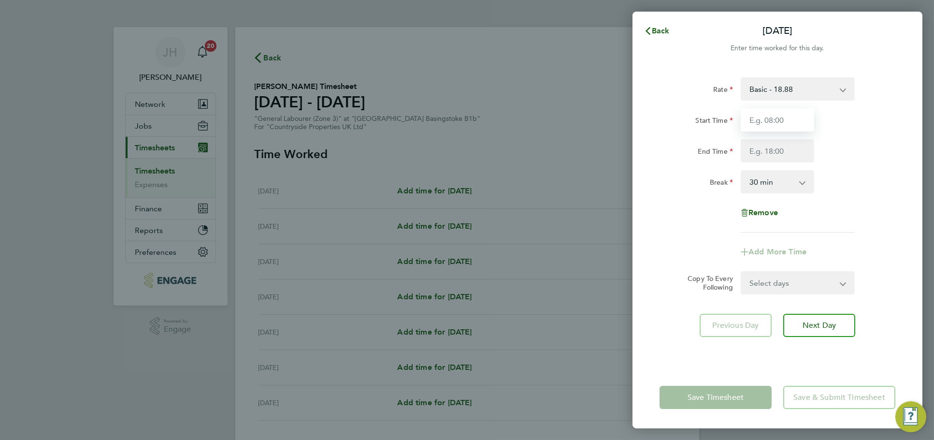
click at [779, 121] on input "Start Time" at bounding box center [777, 119] width 73 height 23
type input "07:30"
type input "17:00"
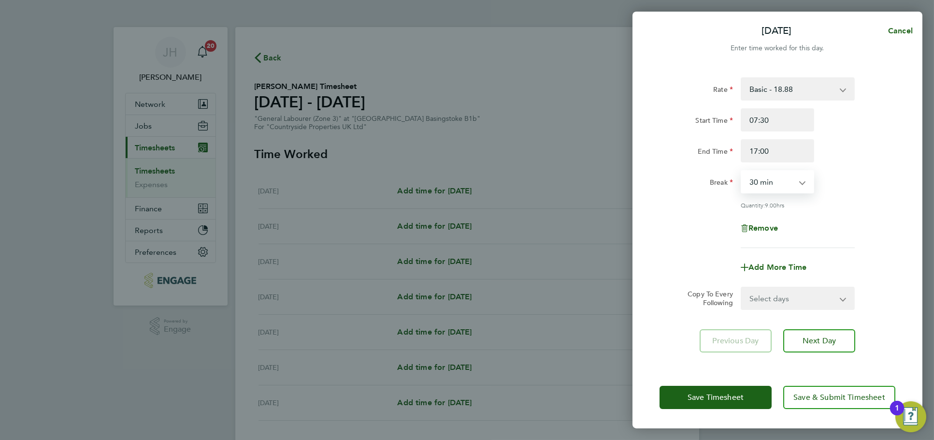
click at [781, 301] on select "Select days Day Weekday (Mon-Fri) Weekend (Sat-Sun) Tuesday Wednesday Thursday …" at bounding box center [792, 297] width 101 height 21
select select "WEEKDAY"
click at [742, 287] on select "Select days Day Weekday (Mon-Fri) Weekend (Sat-Sun) Tuesday Wednesday Thursday …" at bounding box center [792, 297] width 101 height 21
select select "2025-09-21"
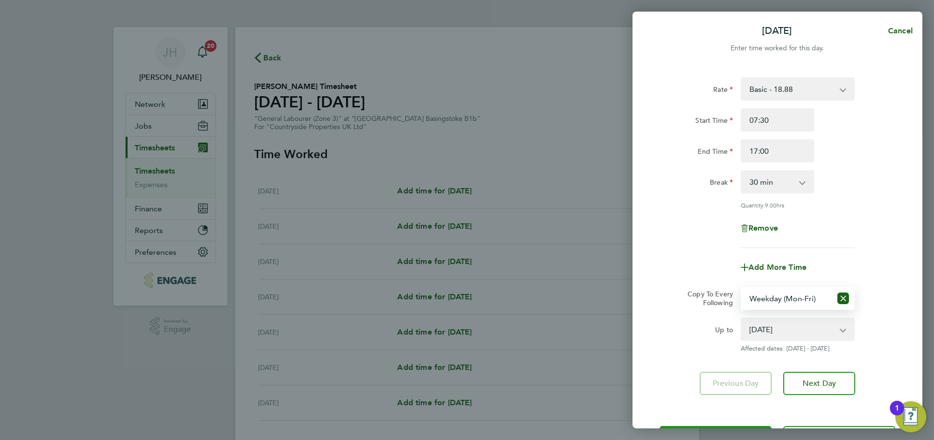
click at [721, 426] on div "Mon 15 Sep Cancel Enter time worked for this day. Rate Basic - 18.88 Start Time…" at bounding box center [467, 220] width 934 height 440
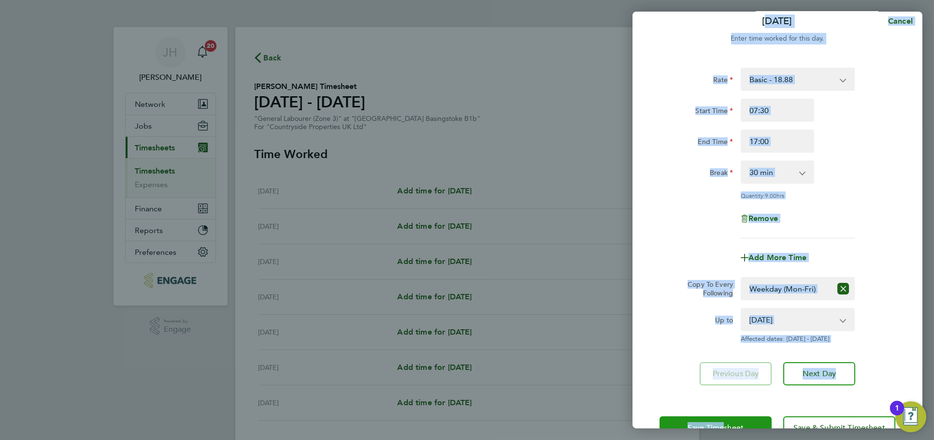
click at [721, 426] on span "Save Timesheet" at bounding box center [715, 428] width 56 height 10
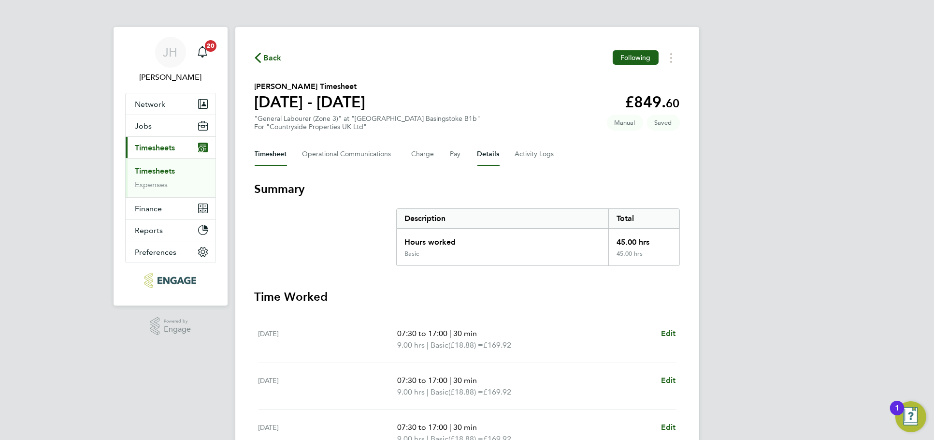
click at [477, 143] on button "Details" at bounding box center [488, 154] width 22 height 23
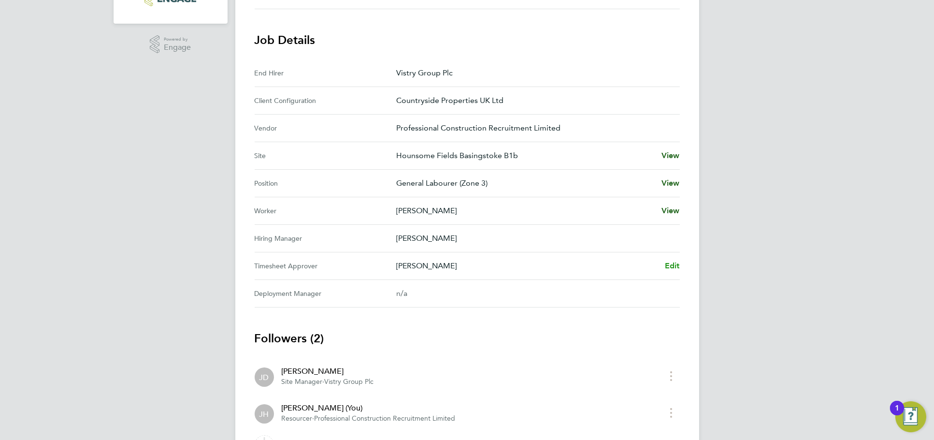
click at [672, 261] on span "Edit" at bounding box center [672, 265] width 15 height 9
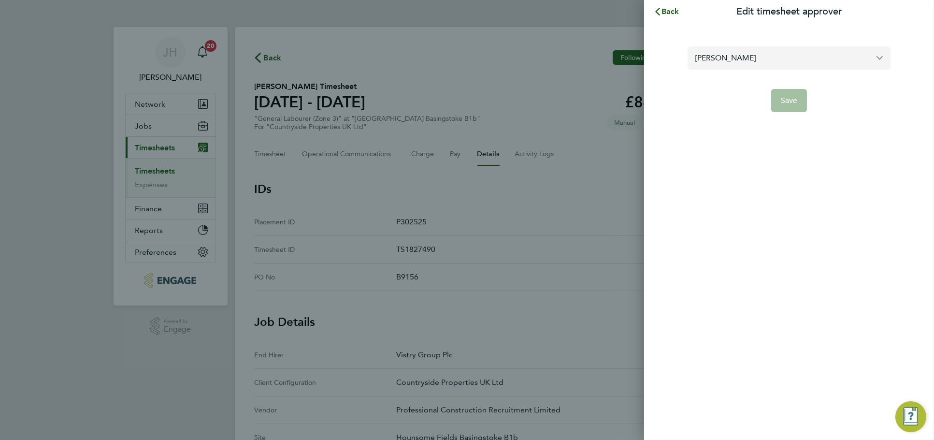
click at [790, 49] on input "Josh Dillon" at bounding box center [788, 57] width 203 height 23
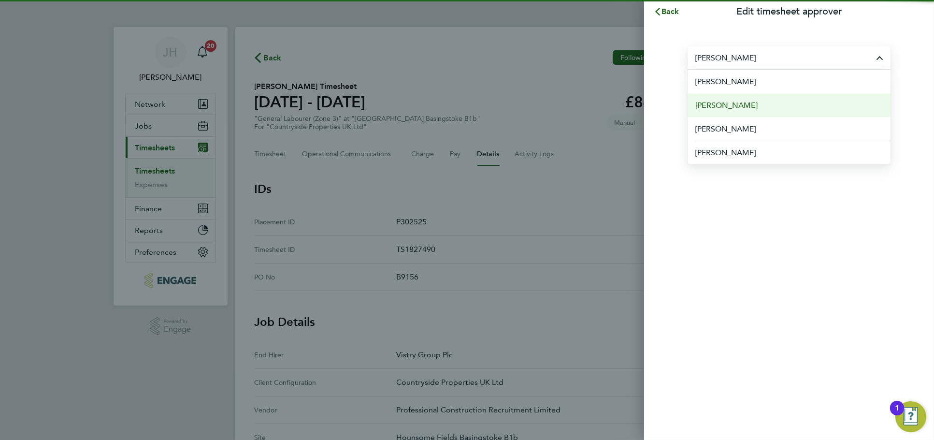
click at [754, 106] on li "Joel Hanby" at bounding box center [788, 105] width 203 height 24
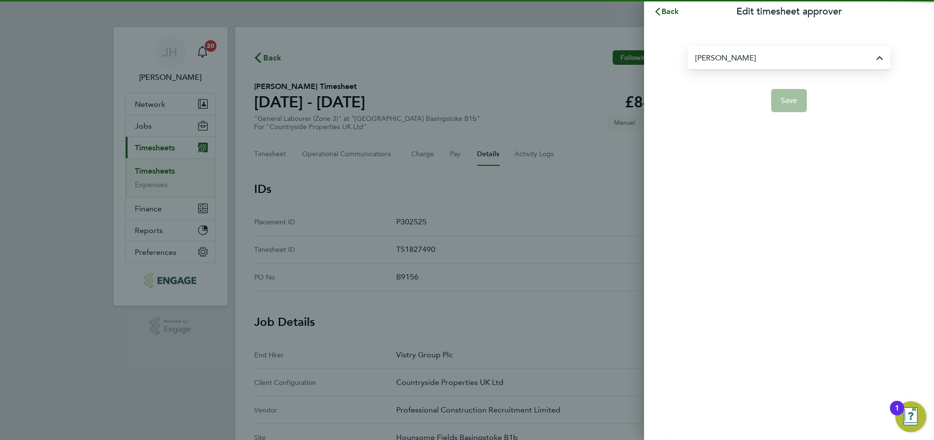
type input "Joel Hanby"
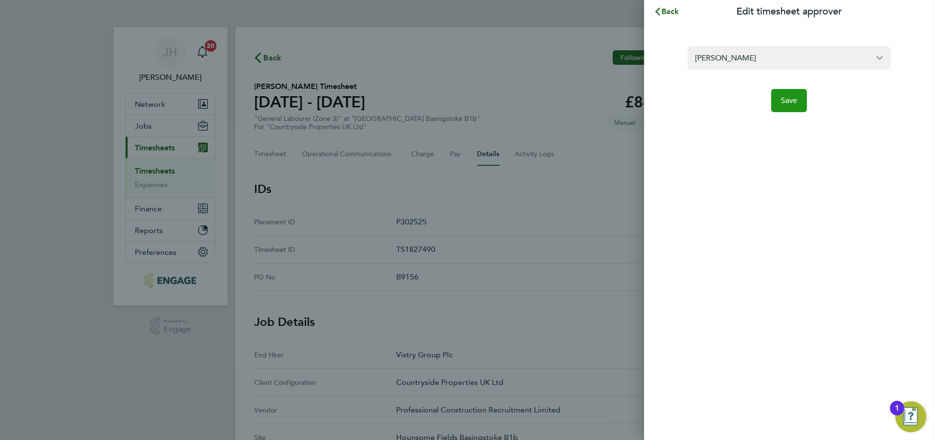
click at [804, 97] on button "Save" at bounding box center [789, 100] width 36 height 23
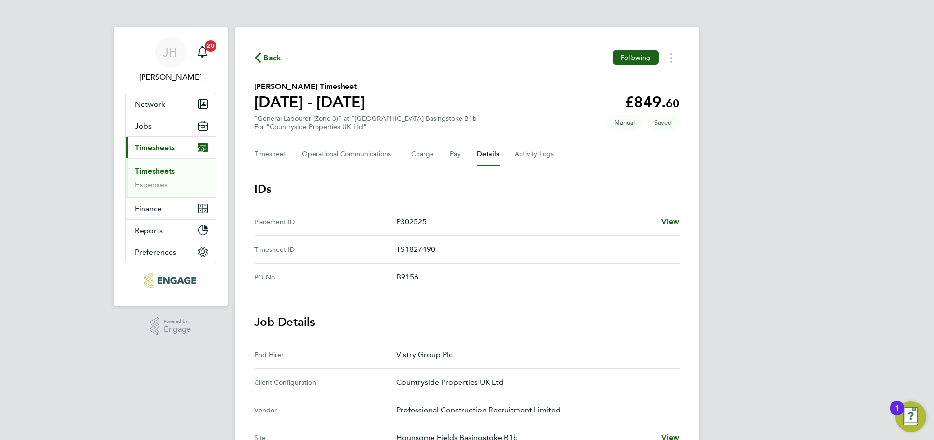
click at [287, 150] on div "Timesheet Operational Communications Charge Pay Details Activity Logs" at bounding box center [467, 154] width 425 height 23
click at [286, 152] on button "Timesheet" at bounding box center [271, 154] width 32 height 23
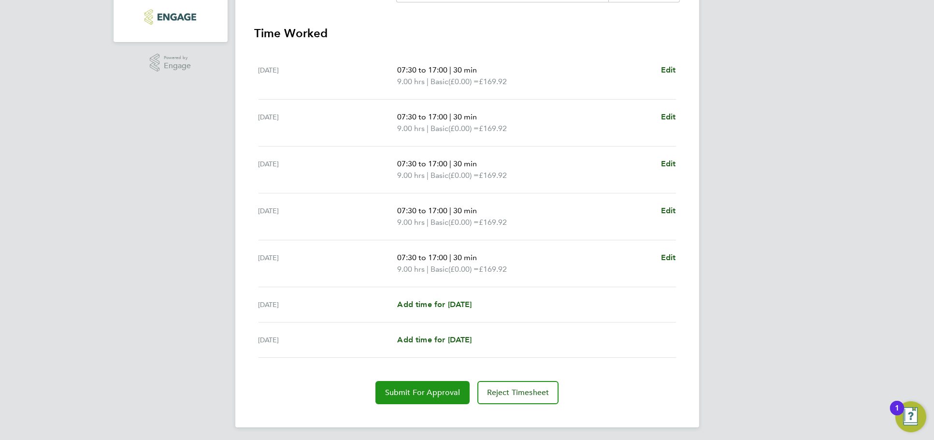
click at [414, 387] on span "Submit For Approval" at bounding box center [422, 392] width 75 height 10
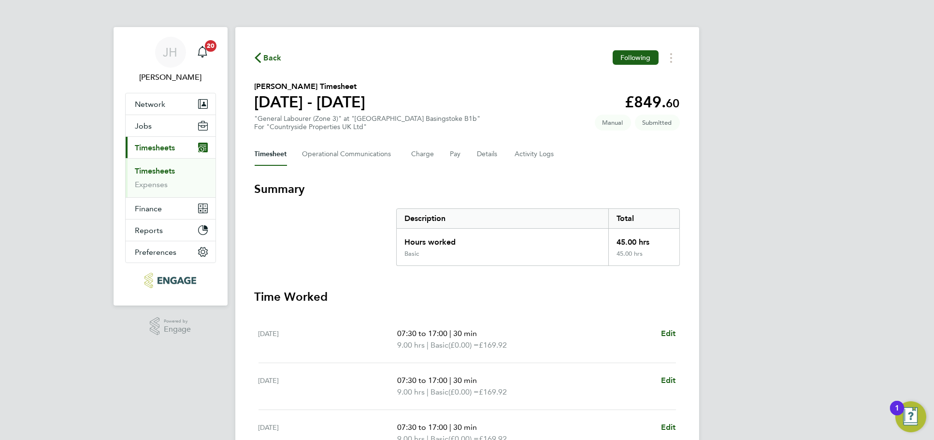
click at [272, 67] on div "Back Following James Ralph's Timesheet 15 - 21 Sept 2025 £849. 60 "General Labo…" at bounding box center [467, 358] width 464 height 663
click at [271, 61] on span "Back" at bounding box center [273, 58] width 18 height 12
click at [761, 125] on div "[PERSON_NAME] Notifications 20 Applications: Network Team Members Businesses Si…" at bounding box center [467, 353] width 934 height 706
click at [729, 143] on div "[PERSON_NAME] Notifications 20 Applications: Network Team Members Businesses Si…" at bounding box center [467, 353] width 934 height 706
click at [665, 50] on button "Timesheets Menu" at bounding box center [670, 57] width 17 height 15
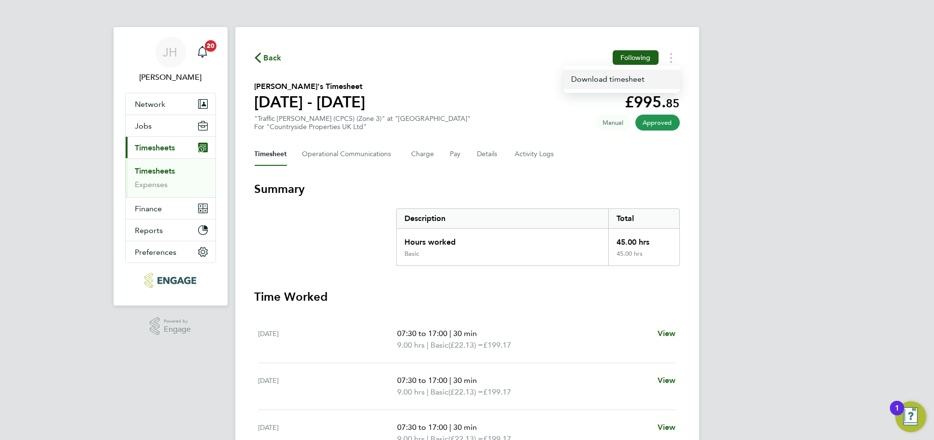
click at [655, 81] on link "Download timesheet" at bounding box center [622, 79] width 116 height 19
click at [674, 57] on button "Timesheets Menu" at bounding box center [670, 57] width 17 height 15
click at [652, 81] on link "Download timesheet" at bounding box center [622, 79] width 116 height 19
drag, startPoint x: 770, startPoint y: 98, endPoint x: 764, endPoint y: 95, distance: 6.9
click at [770, 98] on div "[PERSON_NAME] Notifications 20 Applications: Network Team Members Businesses Si…" at bounding box center [467, 353] width 934 height 706
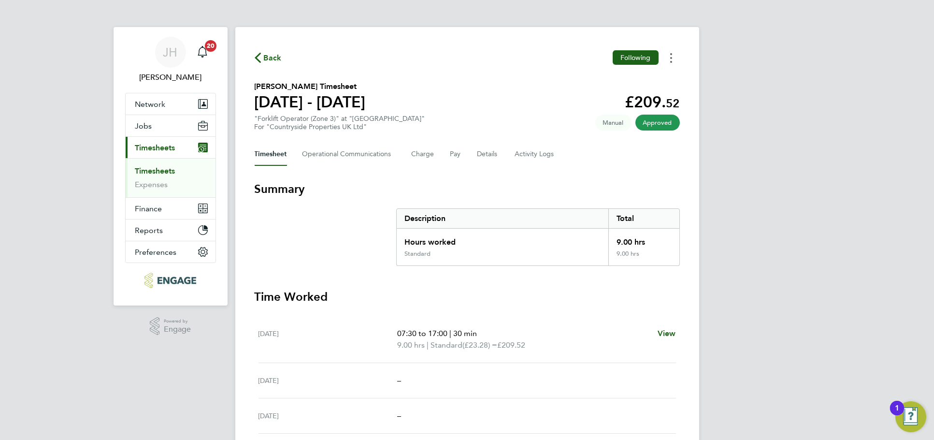
click at [674, 57] on button "Timesheets Menu" at bounding box center [670, 57] width 17 height 15
click at [638, 77] on link "Download timesheet" at bounding box center [622, 79] width 116 height 19
click at [672, 56] on button "Timesheets Menu" at bounding box center [670, 57] width 17 height 15
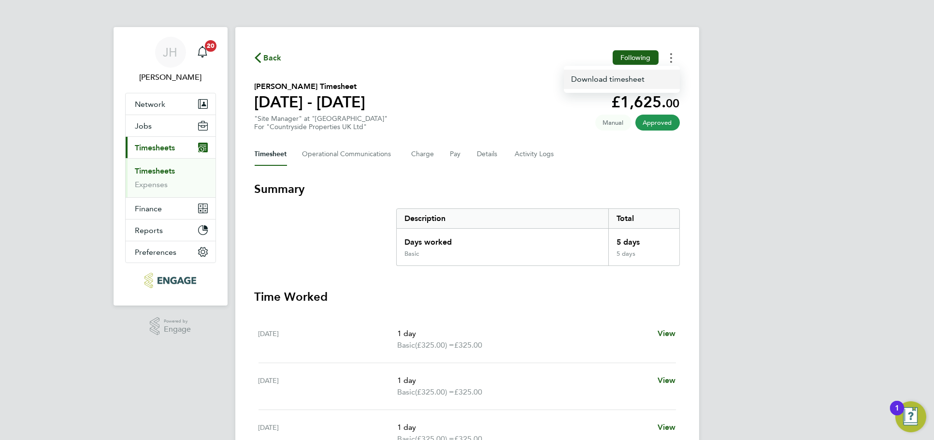
click at [652, 79] on link "Download timesheet" at bounding box center [622, 79] width 116 height 19
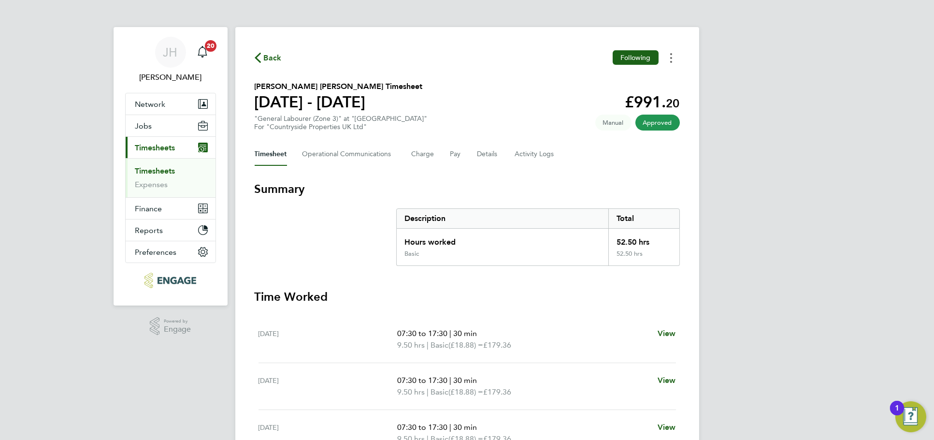
click at [666, 58] on button "Timesheets Menu" at bounding box center [670, 57] width 17 height 15
click at [645, 78] on link "Download timesheet" at bounding box center [622, 79] width 116 height 19
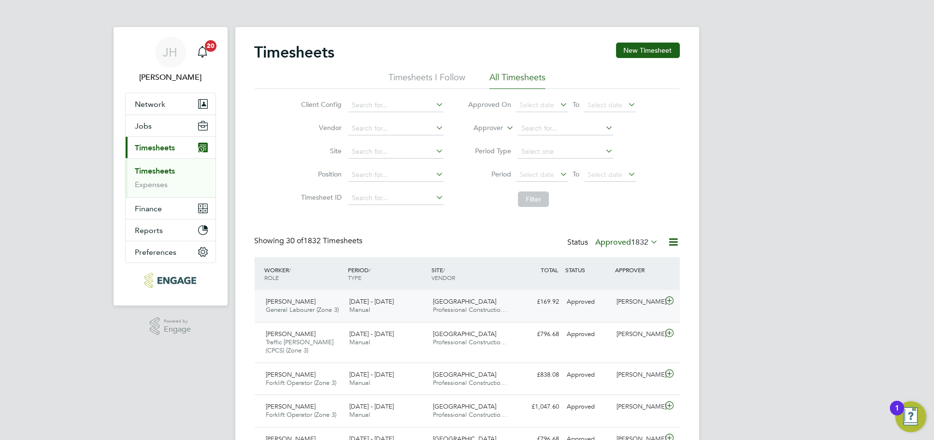
click at [621, 300] on div "Nick O'Shea" at bounding box center [638, 302] width 50 height 16
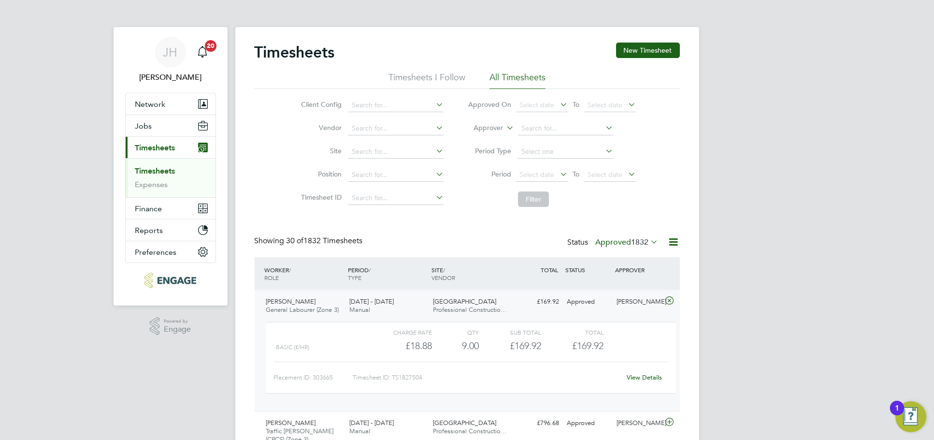
click at [643, 374] on link "View Details" at bounding box center [644, 377] width 35 height 8
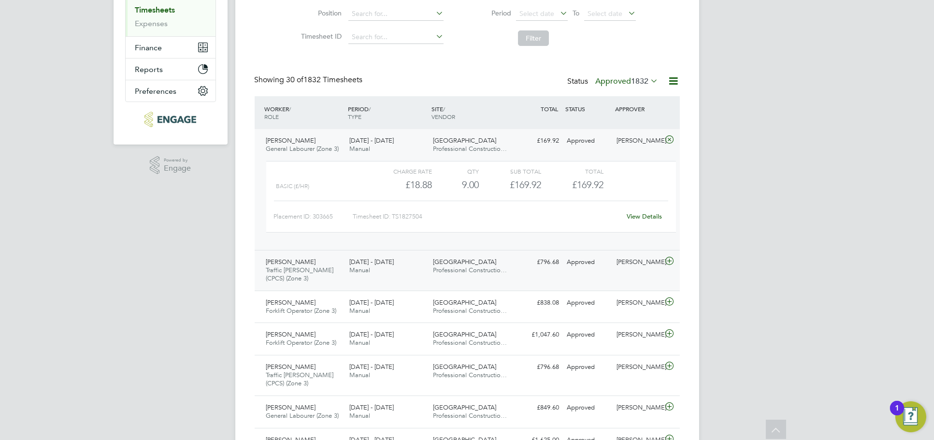
click at [630, 262] on div "Nick O'Shea" at bounding box center [638, 262] width 50 height 16
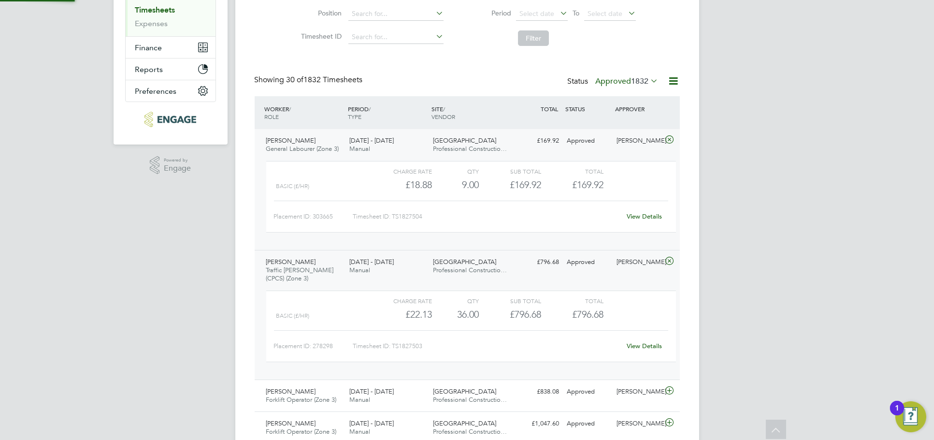
click at [642, 346] on link "View Details" at bounding box center [644, 346] width 35 height 8
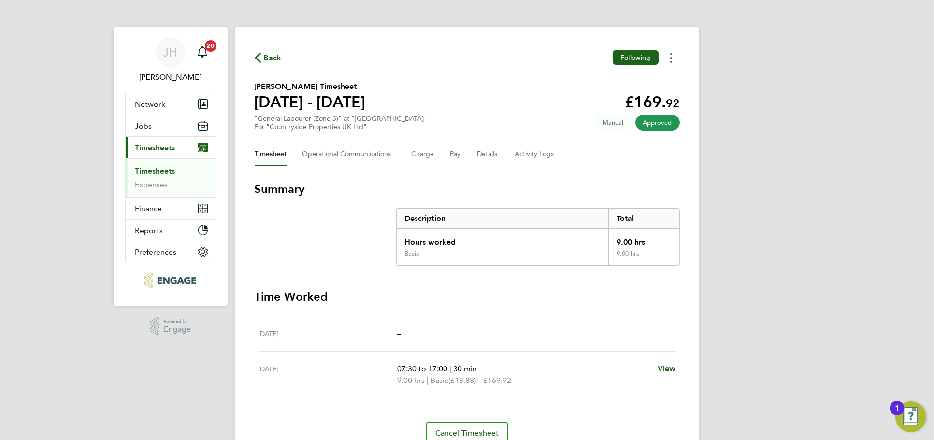
click at [678, 63] on button "Timesheets Menu" at bounding box center [670, 57] width 17 height 15
click at [641, 82] on link "Download timesheet" at bounding box center [622, 79] width 116 height 19
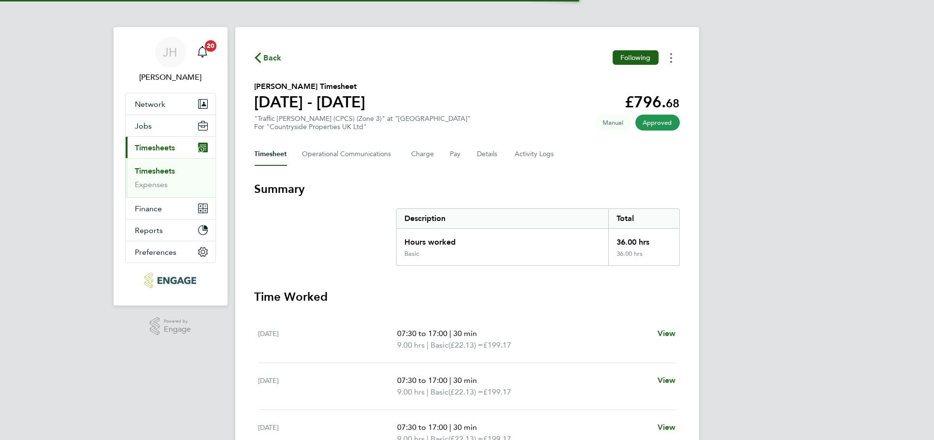
click at [671, 62] on button "Timesheets Menu" at bounding box center [670, 57] width 17 height 15
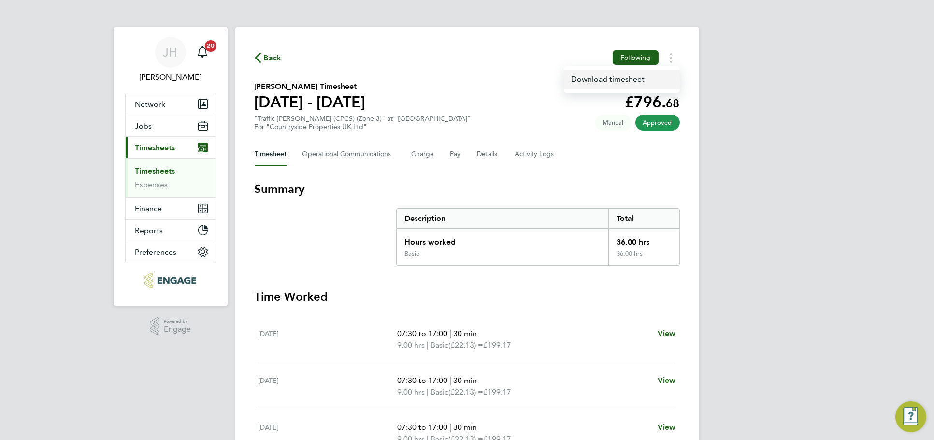
click at [643, 81] on link "Download timesheet" at bounding box center [622, 79] width 116 height 19
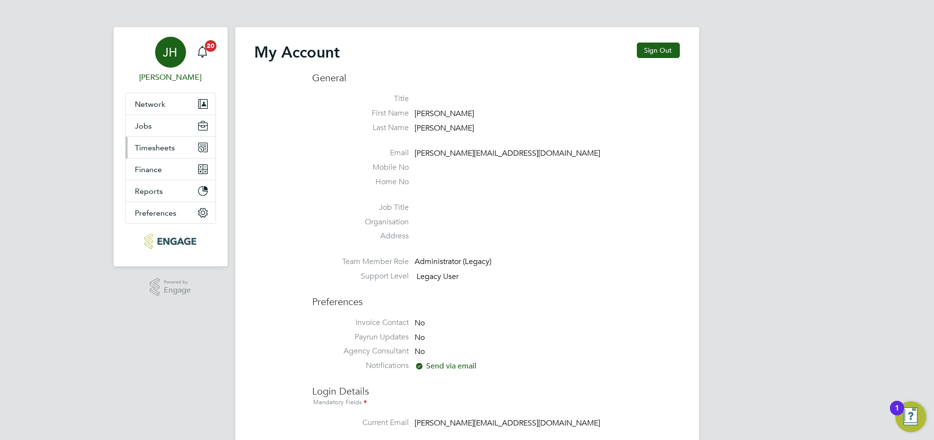
type input "[PERSON_NAME][EMAIL_ADDRESS][DOMAIN_NAME]"
click at [151, 145] on span "Timesheets" at bounding box center [155, 147] width 40 height 9
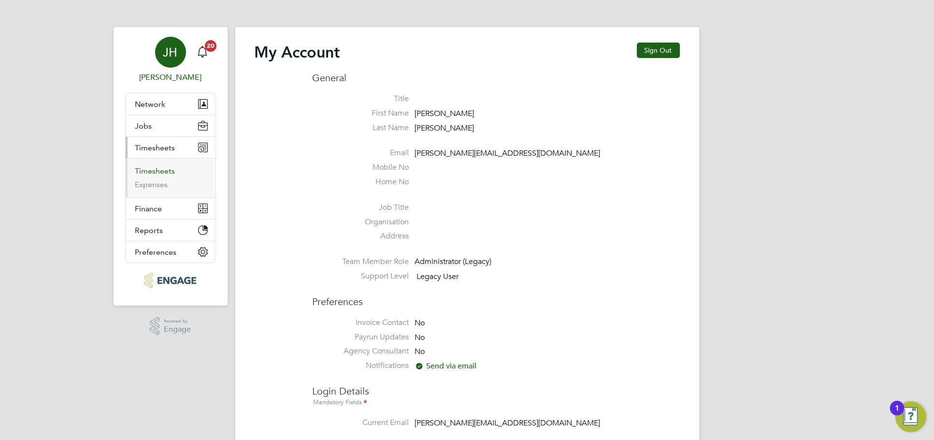
click at [165, 174] on link "Timesheets" at bounding box center [155, 170] width 40 height 9
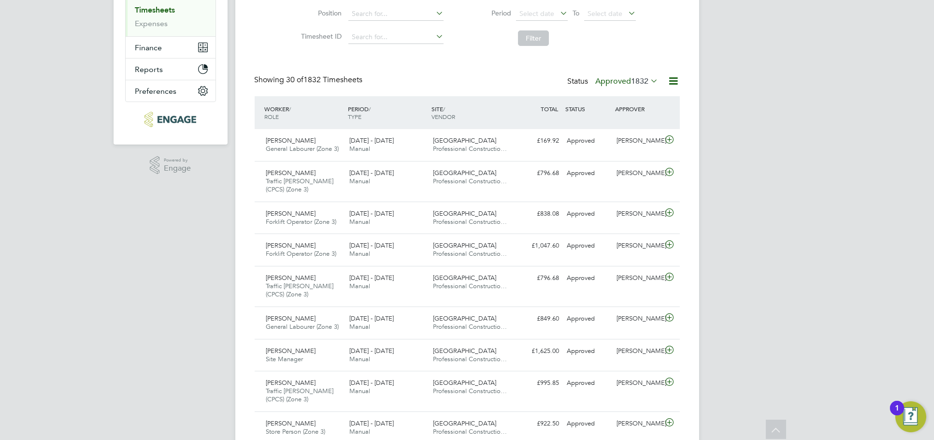
click at [638, 84] on span "1832" at bounding box center [639, 81] width 17 height 10
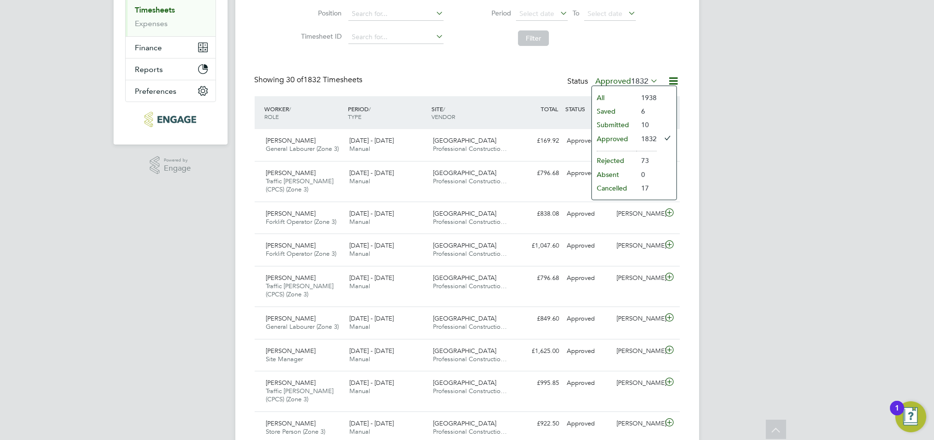
click at [624, 127] on li "Submitted" at bounding box center [614, 125] width 44 height 14
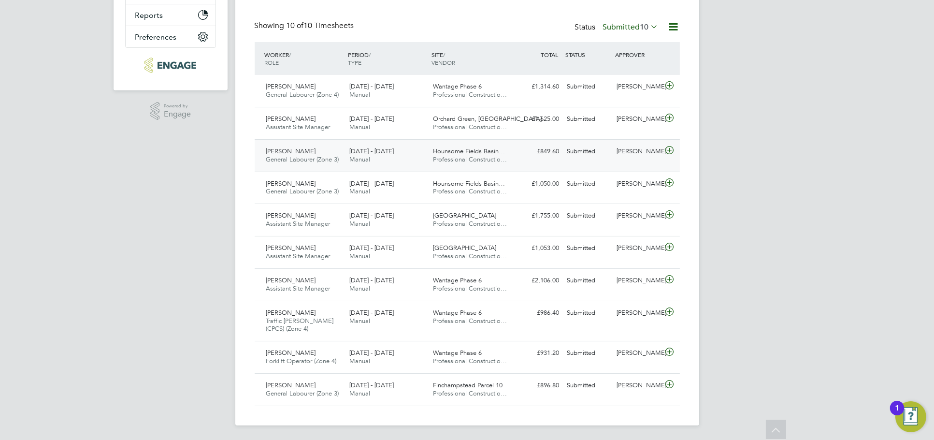
click at [649, 143] on div "[PERSON_NAME]" at bounding box center [638, 151] width 50 height 16
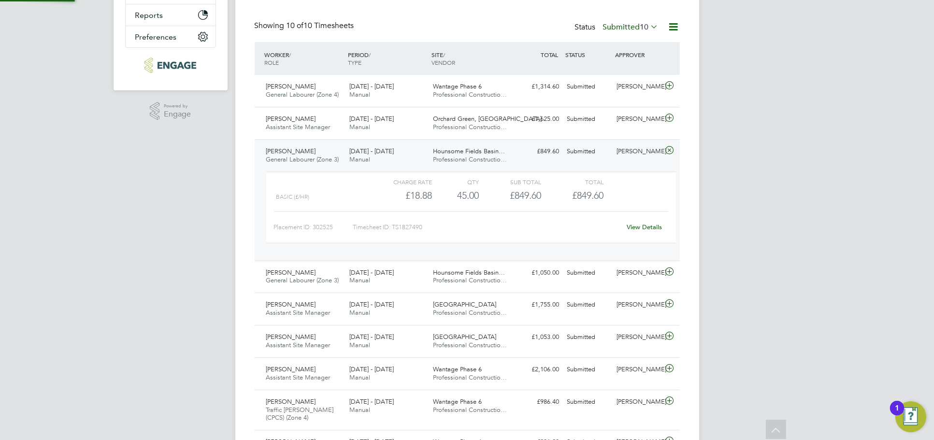
click at [649, 225] on link "View Details" at bounding box center [644, 227] width 35 height 8
click at [638, 270] on div "[PERSON_NAME]" at bounding box center [638, 273] width 50 height 16
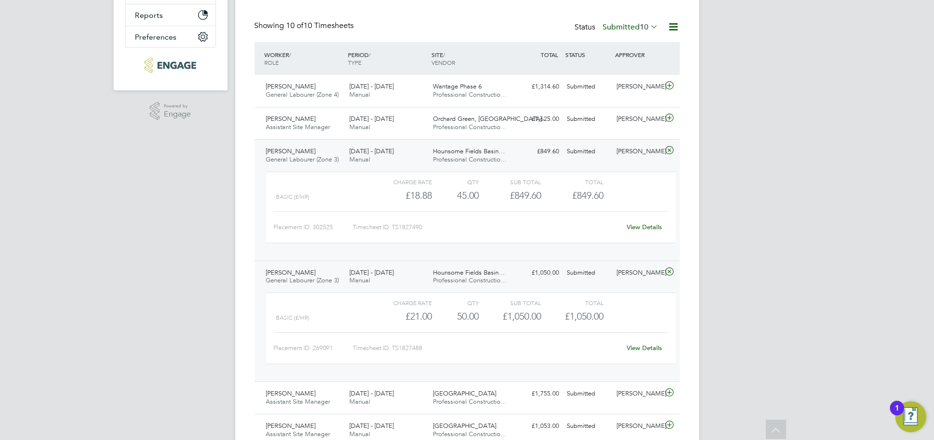
click at [645, 343] on div "View Details" at bounding box center [644, 347] width 47 height 15
click at [645, 345] on link "View Details" at bounding box center [644, 347] width 35 height 8
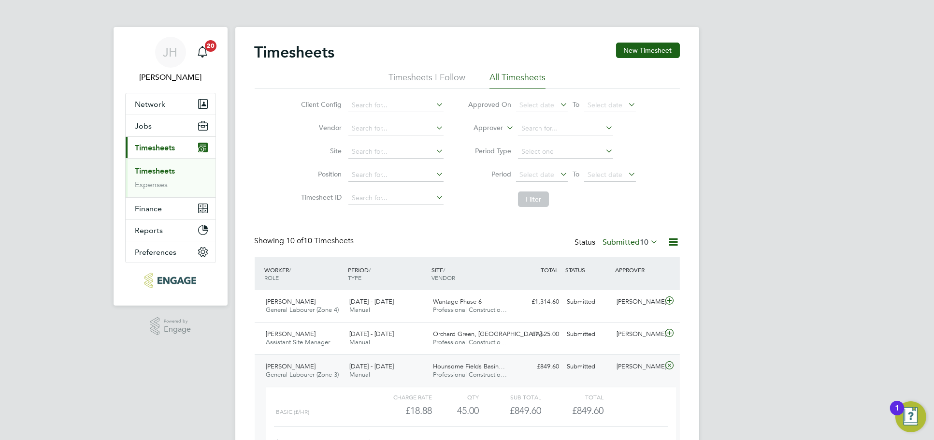
click at [640, 247] on div "Status Submitted 10" at bounding box center [618, 243] width 86 height 14
click at [636, 245] on label "Submitted 10" at bounding box center [631, 242] width 56 height 10
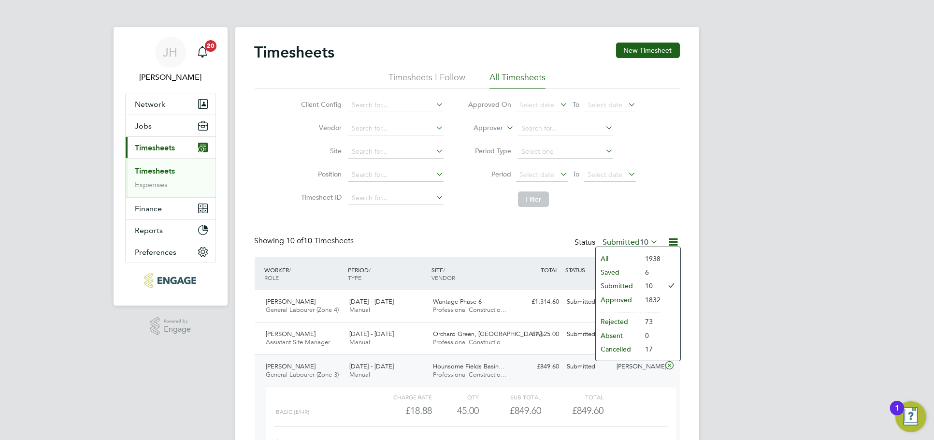
click at [620, 300] on li "Approved" at bounding box center [618, 300] width 44 height 14
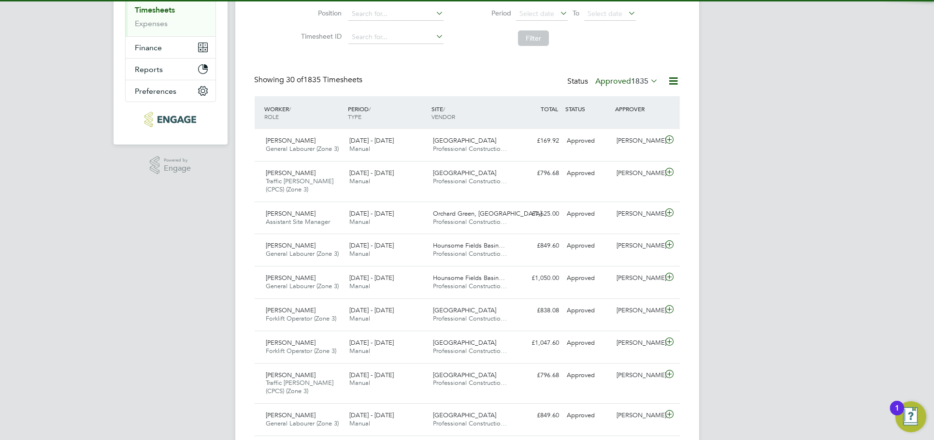
scroll to position [5, 5]
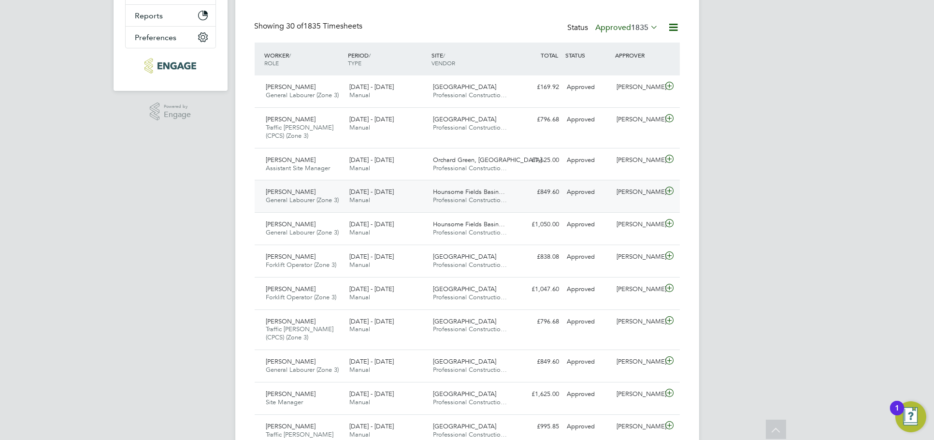
click at [649, 200] on div "James Ralph General Labourer (Zone 3) 15 - 21 Sep 2025 15 - 21 Sep 2025 Manual …" at bounding box center [467, 196] width 425 height 32
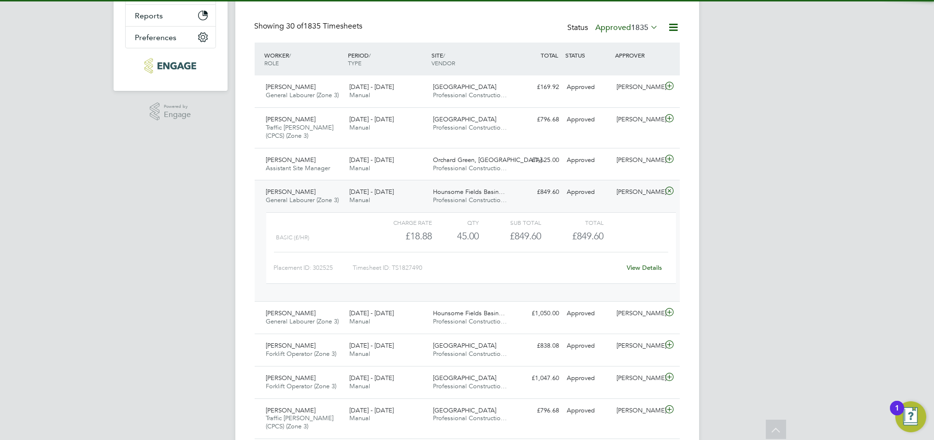
click at [640, 268] on link "View Details" at bounding box center [644, 267] width 35 height 8
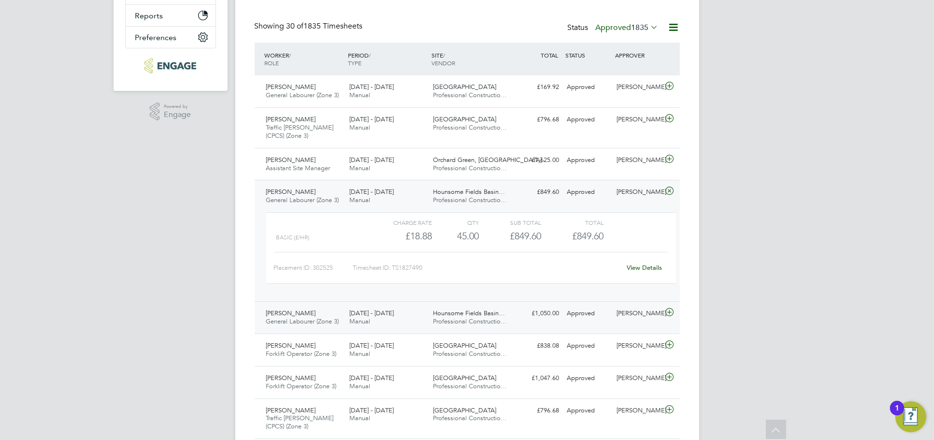
click at [647, 315] on div "[PERSON_NAME]" at bounding box center [638, 313] width 50 height 16
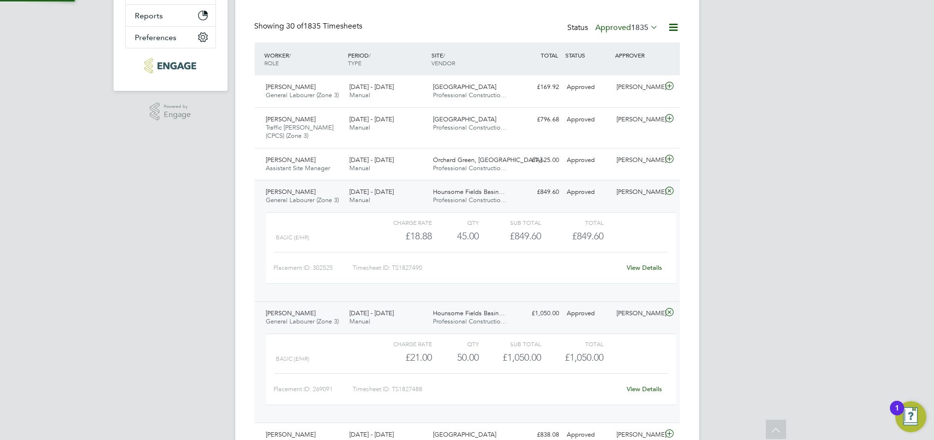
click at [642, 390] on link "View Details" at bounding box center [644, 389] width 35 height 8
click at [636, 164] on div "Aaron Watkins" at bounding box center [638, 160] width 50 height 16
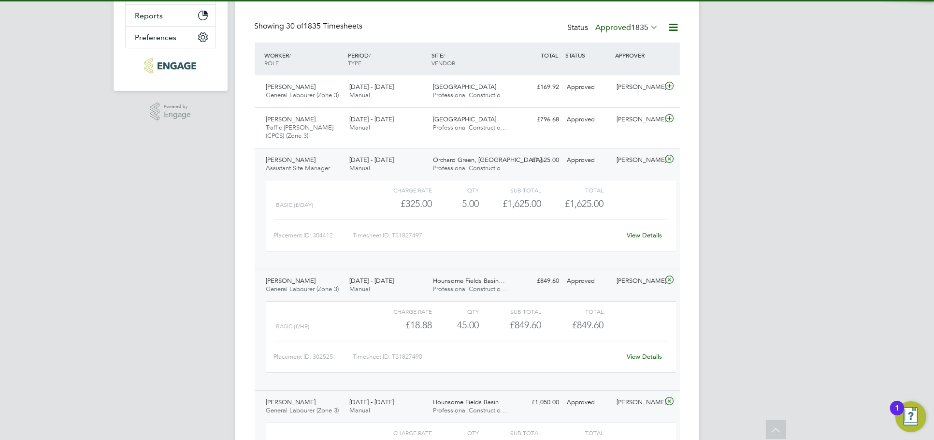
click at [647, 234] on link "View Details" at bounding box center [644, 235] width 35 height 8
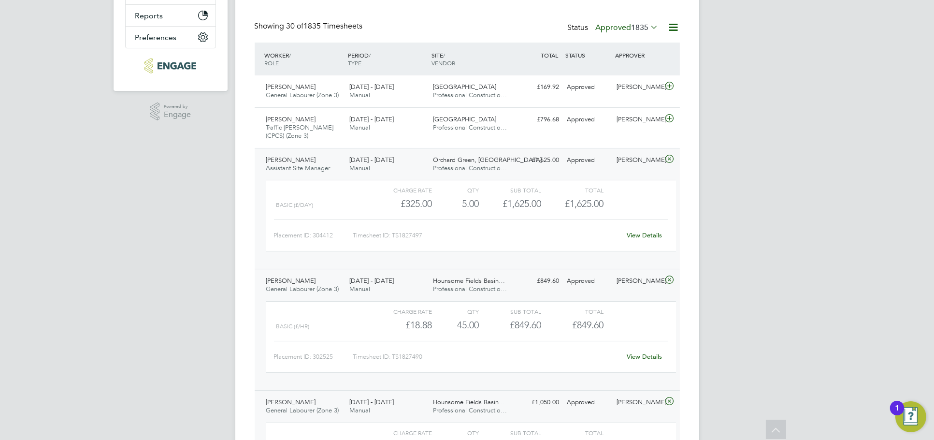
drag, startPoint x: 644, startPoint y: 154, endPoint x: 644, endPoint y: 209, distance: 55.6
click at [644, 154] on div "Aaron Watkins" at bounding box center [638, 160] width 50 height 16
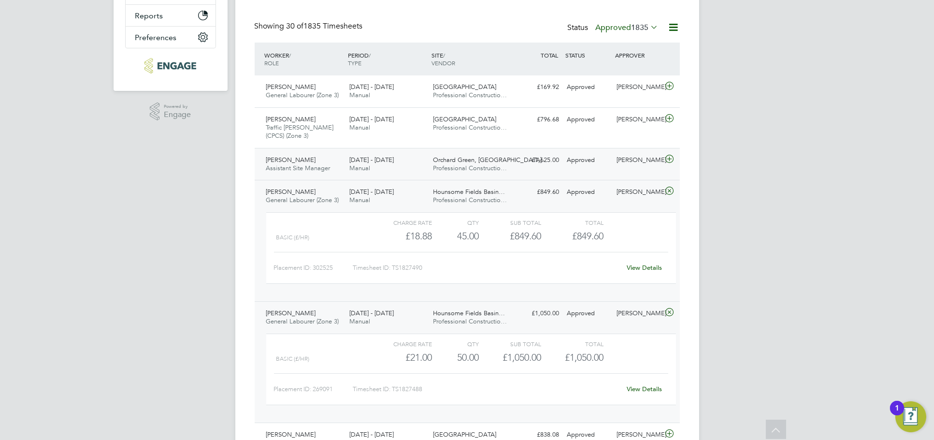
click at [639, 203] on div "James Ralph General Labourer (Zone 3) 15 - 21 Sep 2025 15 - 21 Sep 2025 Manual …" at bounding box center [467, 240] width 425 height 121
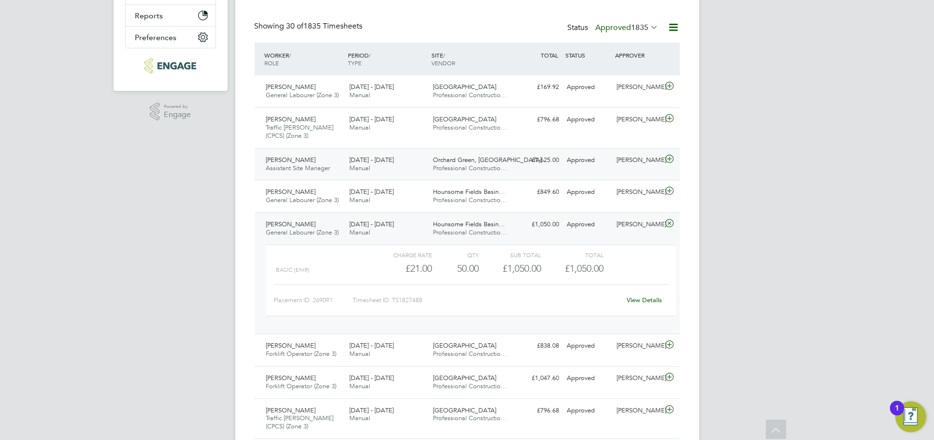
click at [647, 224] on div "Wayne Harris" at bounding box center [638, 224] width 50 height 16
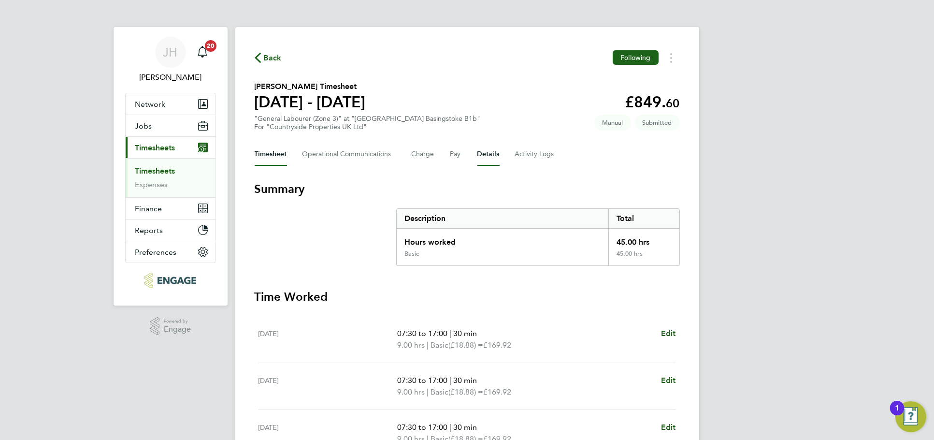
click at [496, 157] on button "Details" at bounding box center [488, 154] width 22 height 23
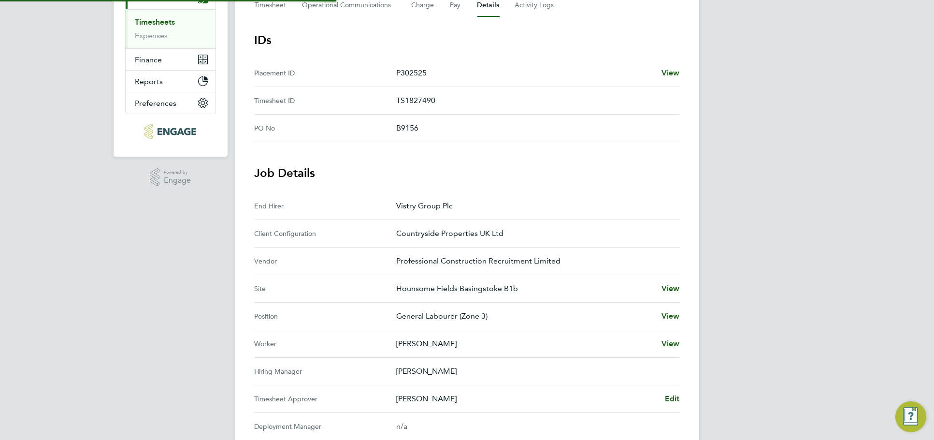
scroll to position [214, 0]
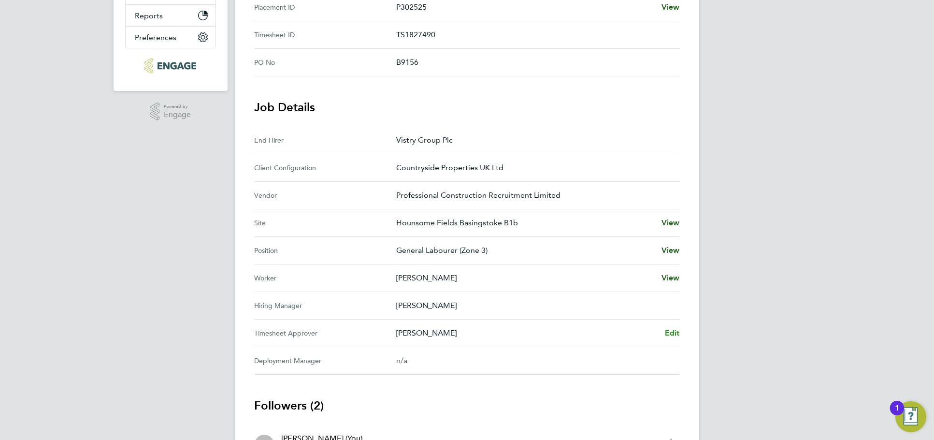
click at [675, 328] on span "Edit" at bounding box center [672, 332] width 15 height 9
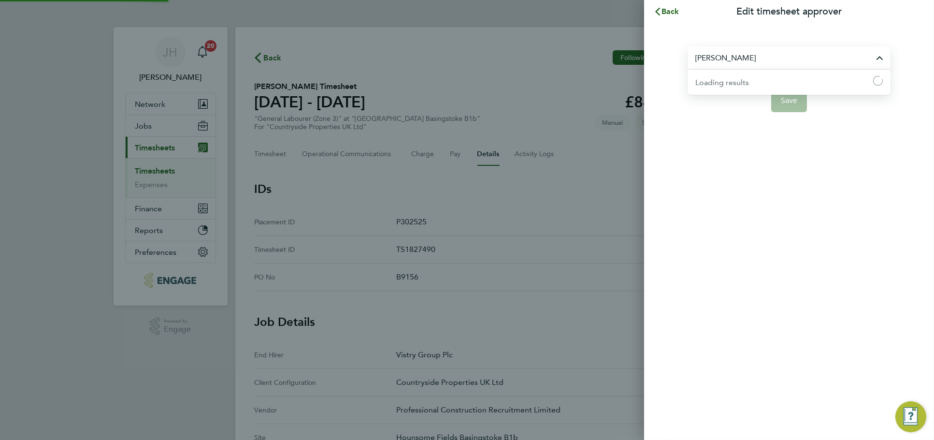
click at [757, 50] on input "[PERSON_NAME]" at bounding box center [788, 57] width 203 height 23
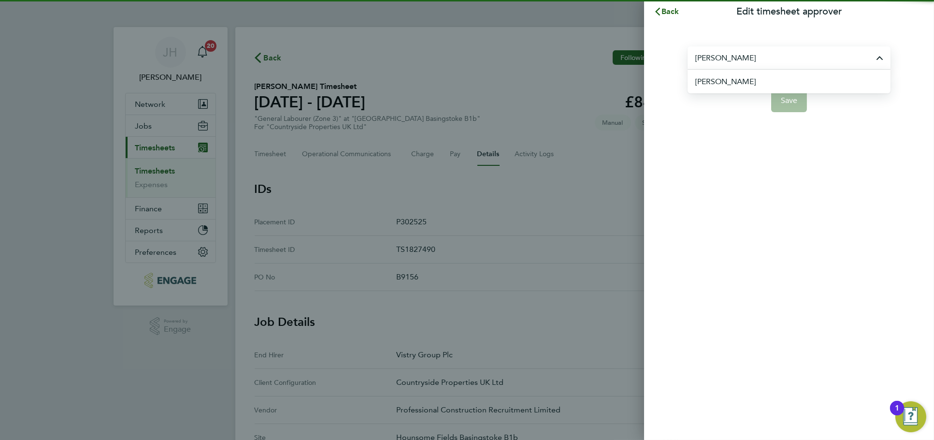
click at [762, 84] on li "[PERSON_NAME]" at bounding box center [792, 82] width 195 height 24
type input "[PERSON_NAME]"
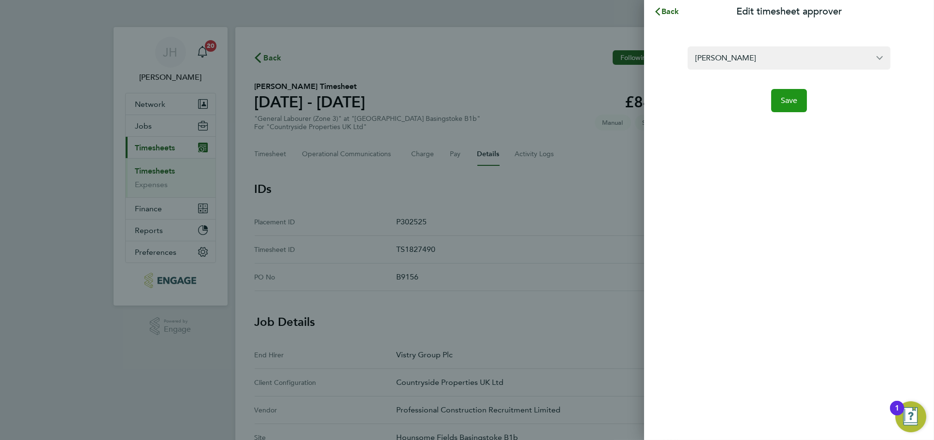
click at [784, 99] on span "Save" at bounding box center [789, 101] width 17 height 10
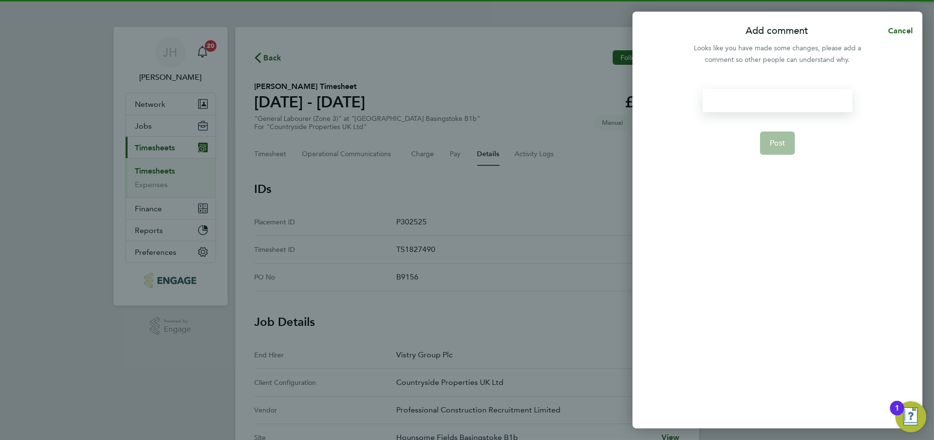
click at [740, 97] on div at bounding box center [776, 100] width 149 height 23
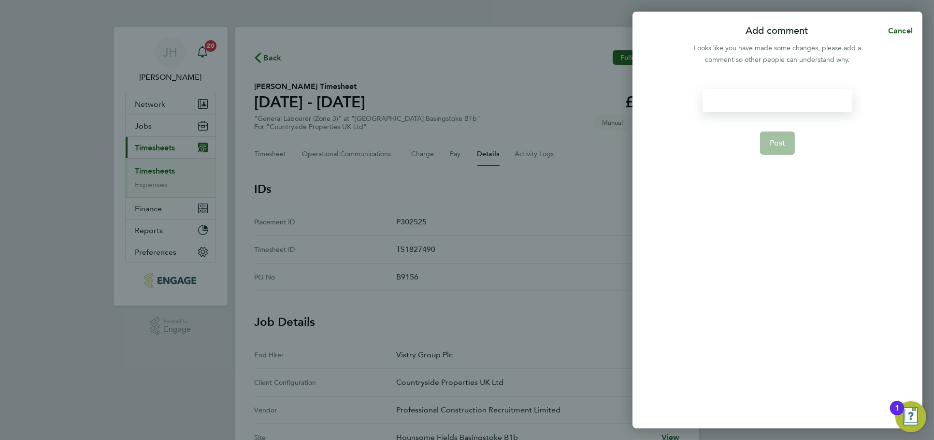
click at [754, 106] on div at bounding box center [776, 100] width 149 height 23
paste div
click at [781, 143] on app-form-button "Post" at bounding box center [777, 142] width 35 height 23
click at [775, 143] on span "Post" at bounding box center [778, 143] width 16 height 10
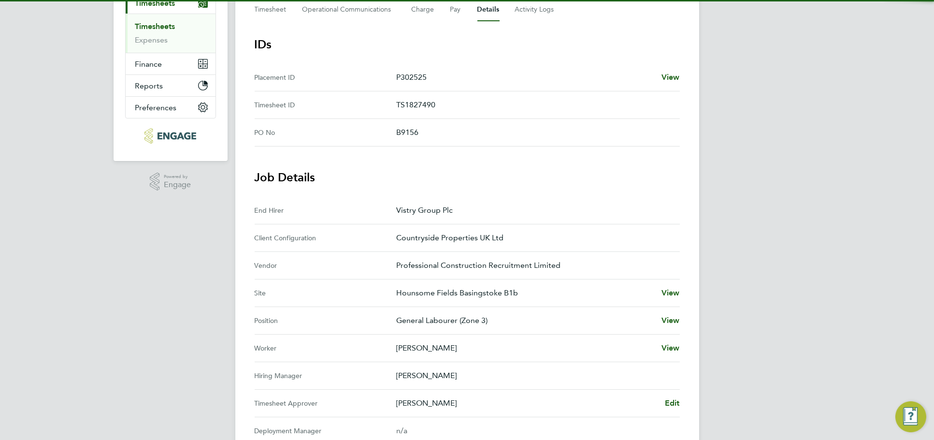
scroll to position [268, 0]
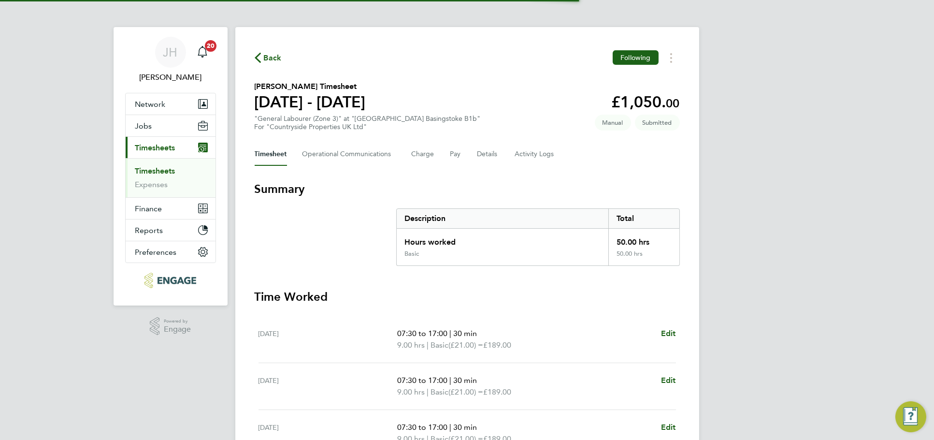
click at [472, 149] on div "Timesheet Operational Communications Charge Pay Details Activity Logs" at bounding box center [467, 154] width 425 height 23
click at [491, 153] on button "Details" at bounding box center [488, 154] width 22 height 23
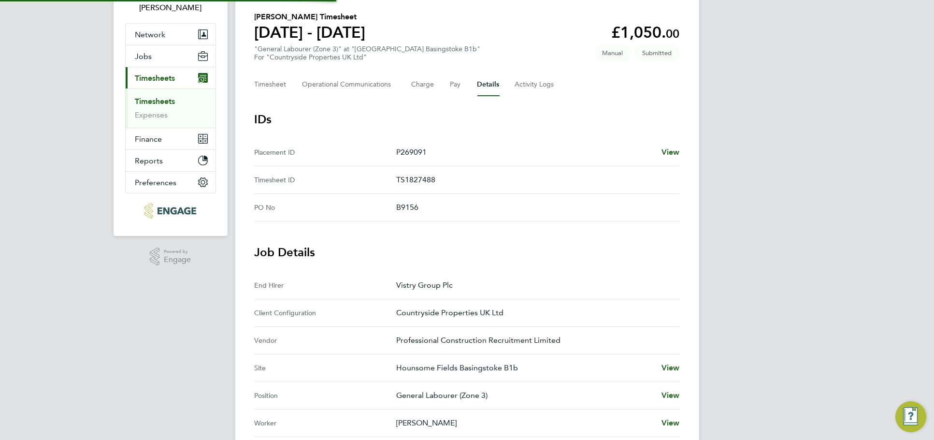
scroll to position [214, 0]
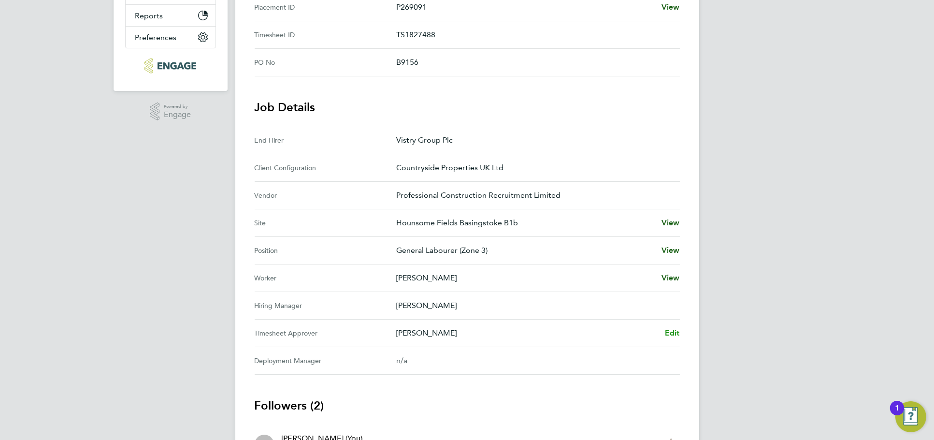
click at [672, 331] on span "Edit" at bounding box center [672, 332] width 15 height 9
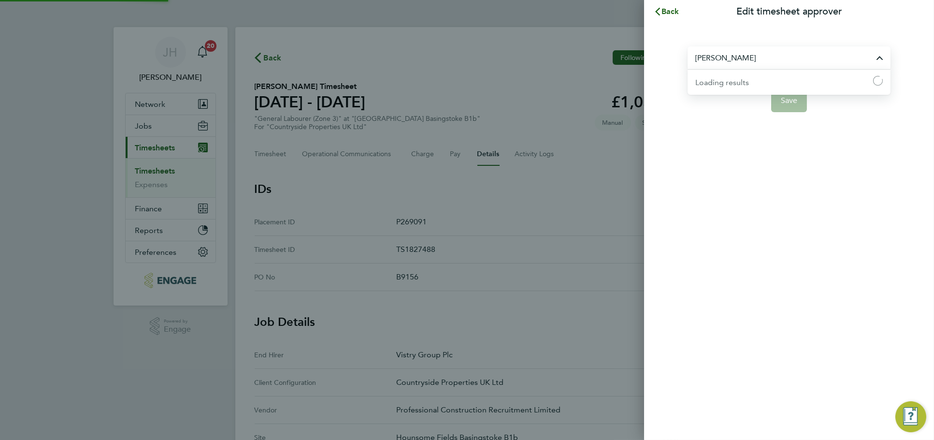
click at [831, 59] on input "[PERSON_NAME]" at bounding box center [788, 57] width 203 height 23
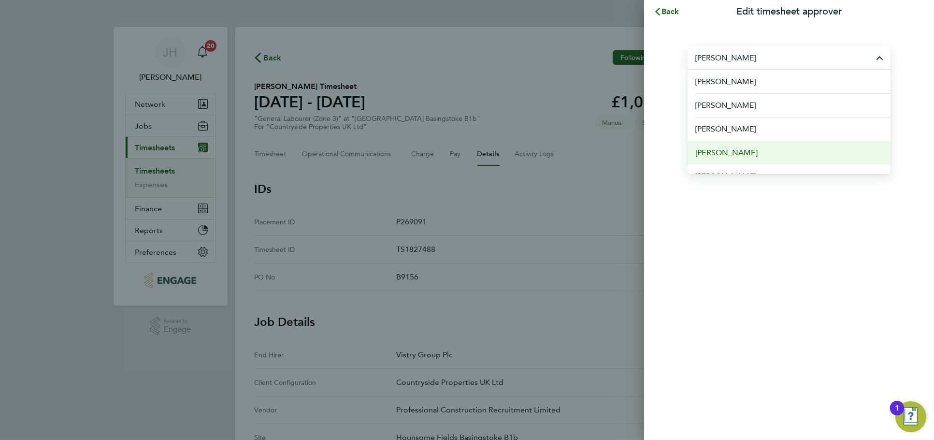
click at [744, 149] on li "[PERSON_NAME]" at bounding box center [788, 153] width 203 height 24
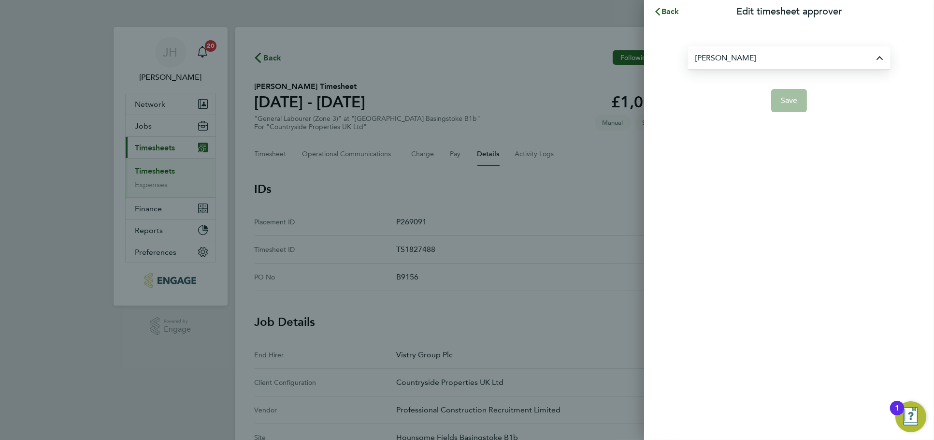
type input "[PERSON_NAME]"
click at [797, 111] on button "Save" at bounding box center [789, 100] width 36 height 23
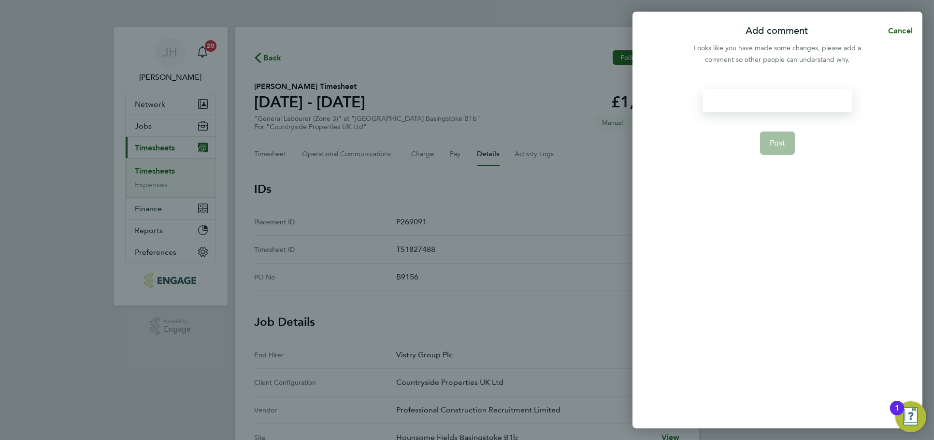
click at [765, 110] on div at bounding box center [776, 100] width 149 height 23
click at [764, 105] on div at bounding box center [776, 100] width 149 height 23
drag, startPoint x: 741, startPoint y: 99, endPoint x: 700, endPoint y: 87, distance: 42.8
click at [700, 87] on div "timesheet approver Post" at bounding box center [777, 252] width 290 height 351
copy div "timesheet approver"
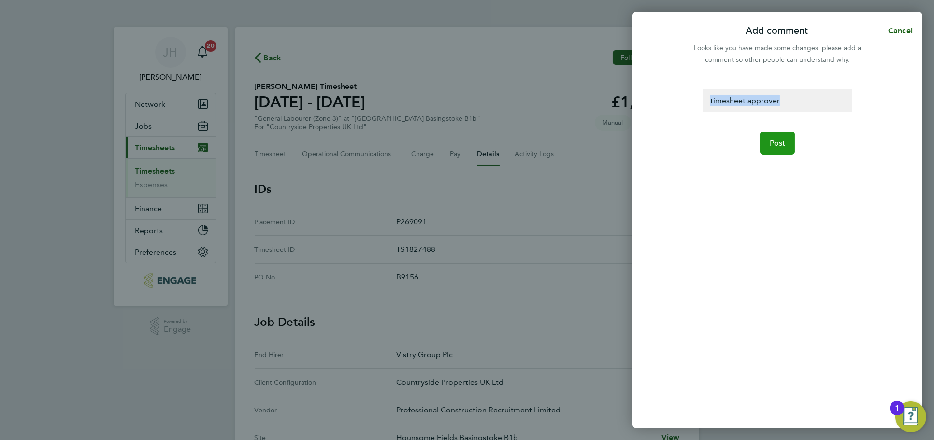
click at [767, 143] on button "Post" at bounding box center [777, 142] width 35 height 23
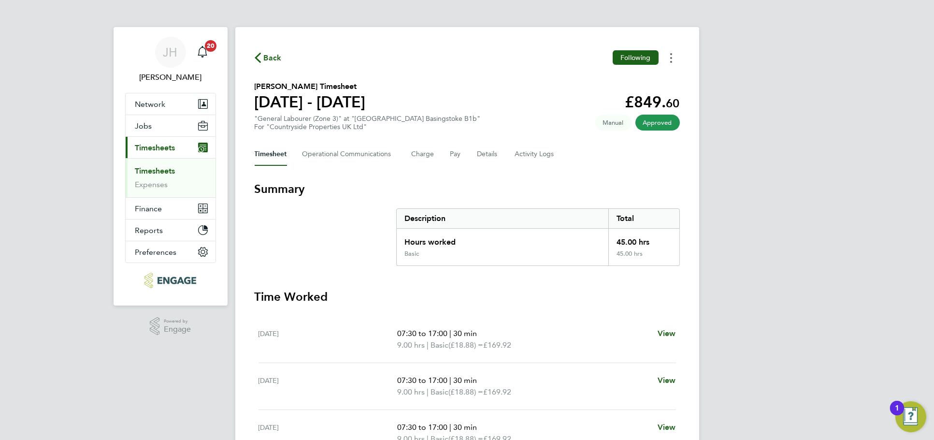
drag, startPoint x: 672, startPoint y: 60, endPoint x: 668, endPoint y: 64, distance: 5.8
click at [671, 59] on button "Timesheets Menu" at bounding box center [670, 57] width 17 height 15
click at [645, 81] on link "Download timesheet" at bounding box center [622, 79] width 116 height 19
click at [669, 50] on button "Timesheets Menu" at bounding box center [670, 57] width 17 height 15
click at [654, 81] on link "Download timesheet" at bounding box center [622, 79] width 116 height 19
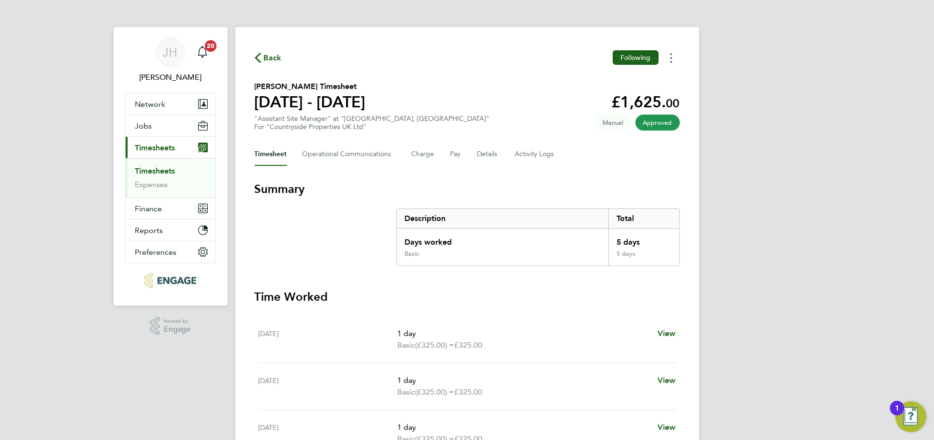
click at [676, 52] on button "Timesheets Menu" at bounding box center [670, 57] width 17 height 15
click at [643, 81] on link "Download timesheet" at bounding box center [622, 79] width 116 height 19
